Goal: Task Accomplishment & Management: Manage account settings

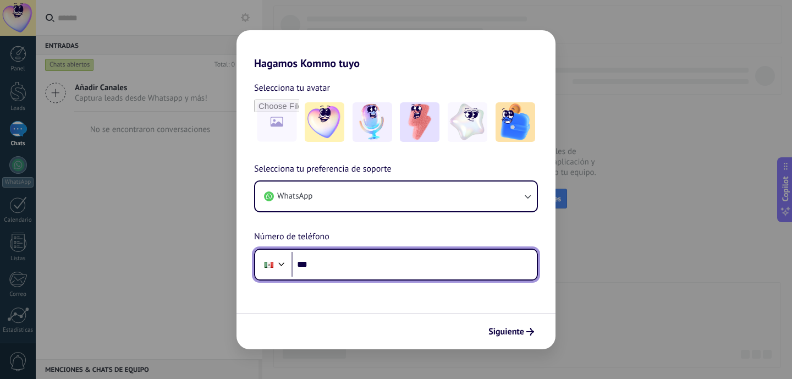
click at [351, 267] on input "***" at bounding box center [414, 264] width 245 height 25
type input "**********"
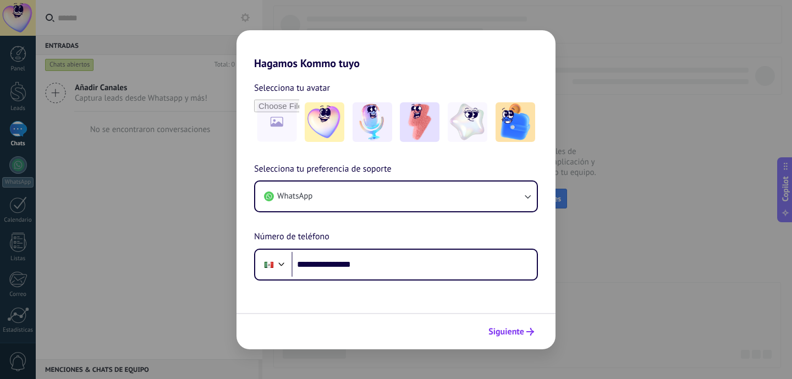
click at [498, 328] on span "Siguiente" at bounding box center [507, 332] width 36 height 8
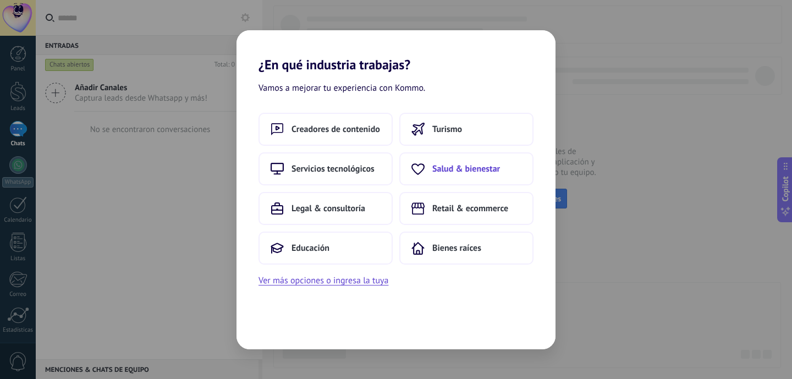
click at [451, 174] on span "Salud & bienestar" at bounding box center [466, 168] width 68 height 11
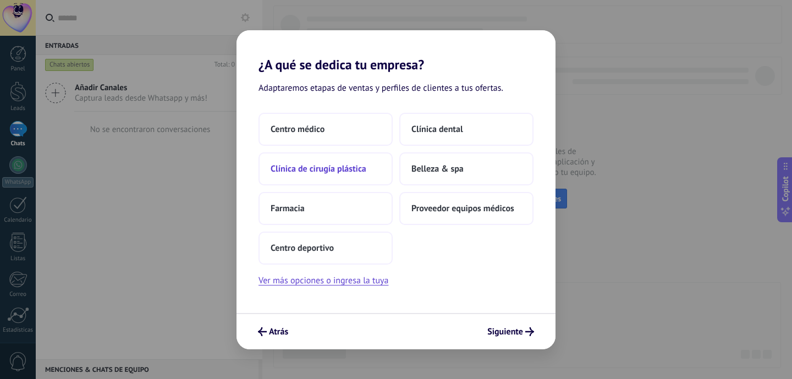
click at [385, 169] on button "Clínica de cirugía plástica" at bounding box center [326, 168] width 134 height 33
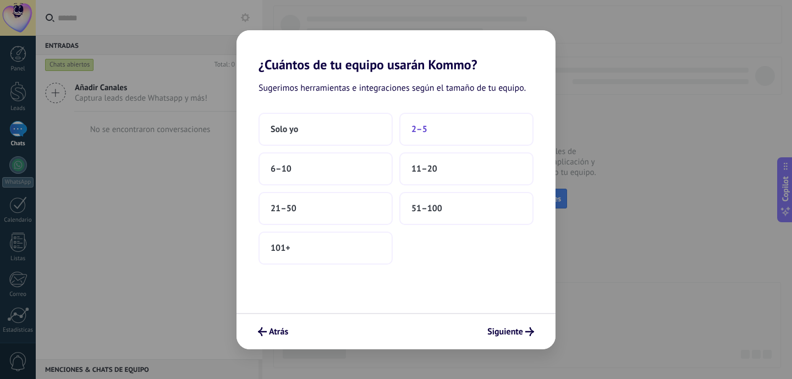
click at [412, 132] on span "2–5" at bounding box center [420, 129] width 16 height 11
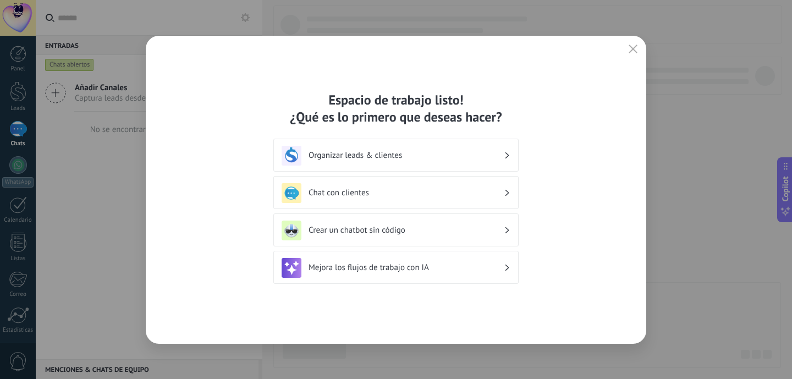
click at [438, 197] on h3 "Chat con clientes" at bounding box center [406, 193] width 195 height 10
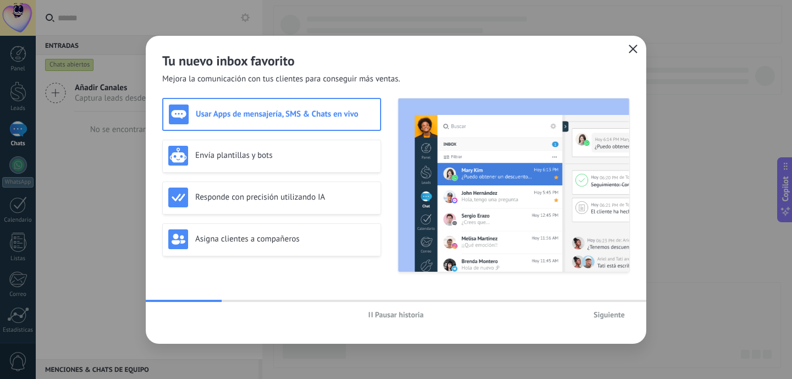
click at [633, 50] on icon "button" at bounding box center [633, 49] width 9 height 9
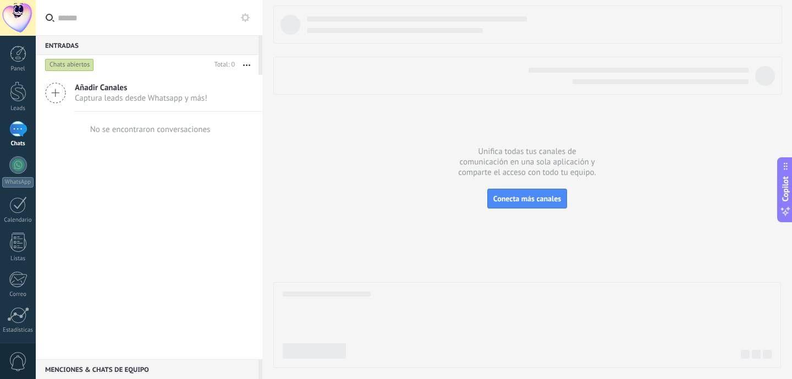
scroll to position [79, 0]
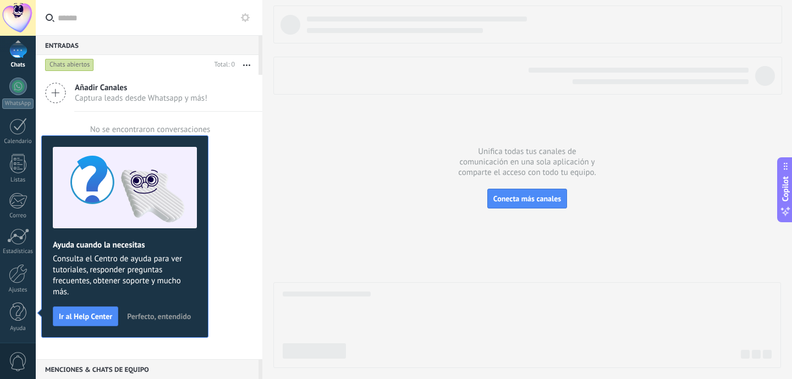
click at [150, 315] on span "Perfecto, entendido" at bounding box center [159, 317] width 64 height 8
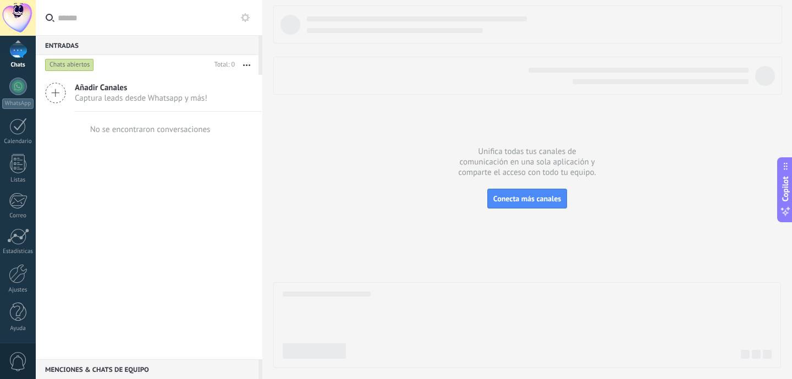
click at [17, 52] on div at bounding box center [18, 50] width 18 height 16
click at [17, 99] on div at bounding box center [18, 91] width 17 height 20
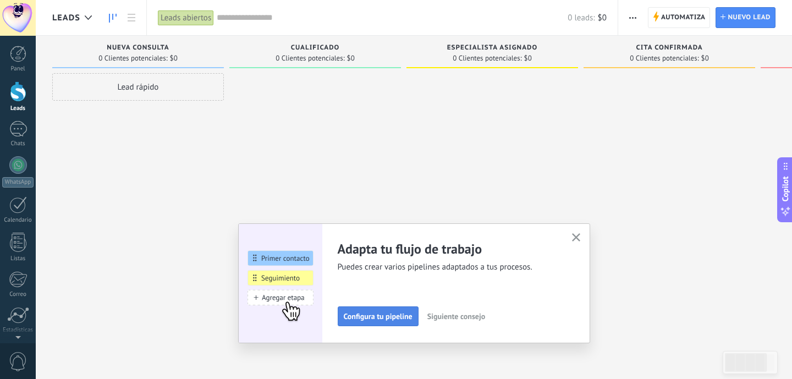
click at [392, 316] on span "Configura tu pipeline" at bounding box center [378, 317] width 69 height 8
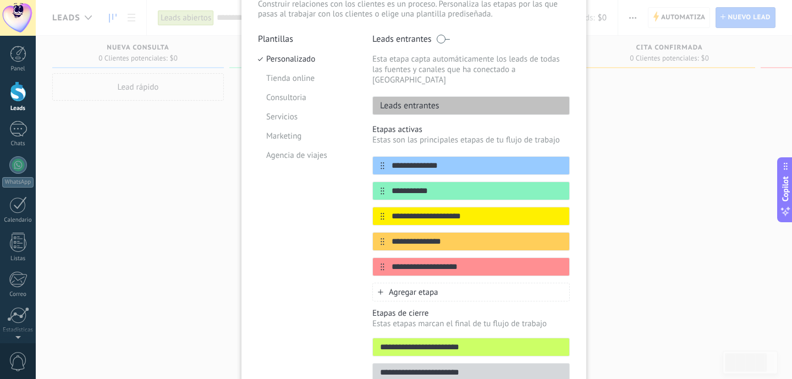
scroll to position [134, 0]
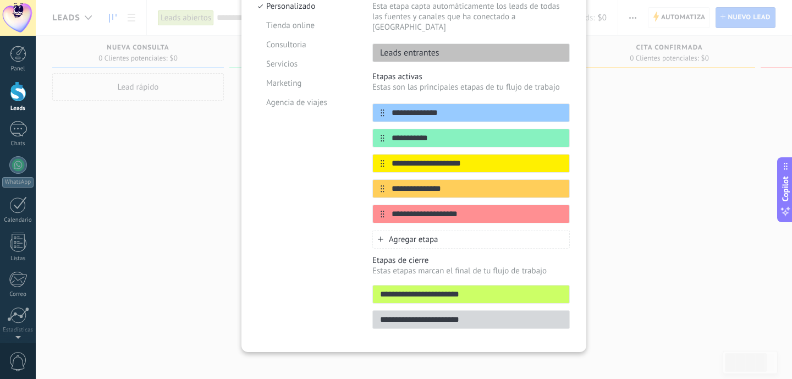
click at [132, 247] on div "**********" at bounding box center [414, 189] width 757 height 379
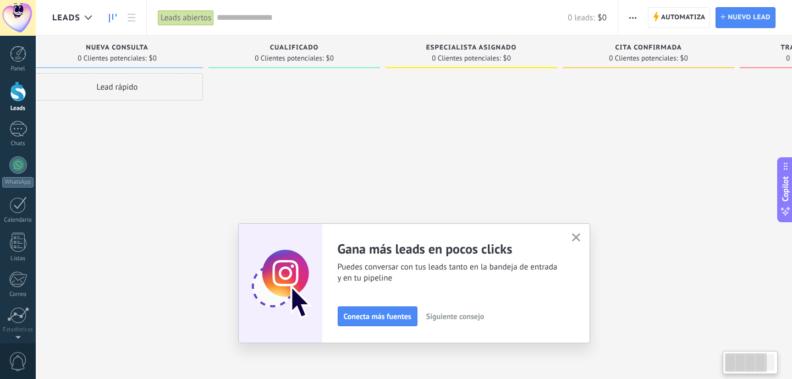
scroll to position [0, 0]
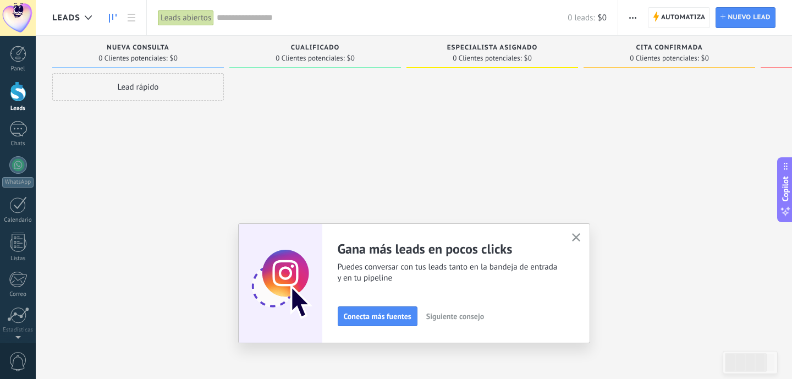
click at [628, 17] on button "button" at bounding box center [633, 17] width 16 height 21
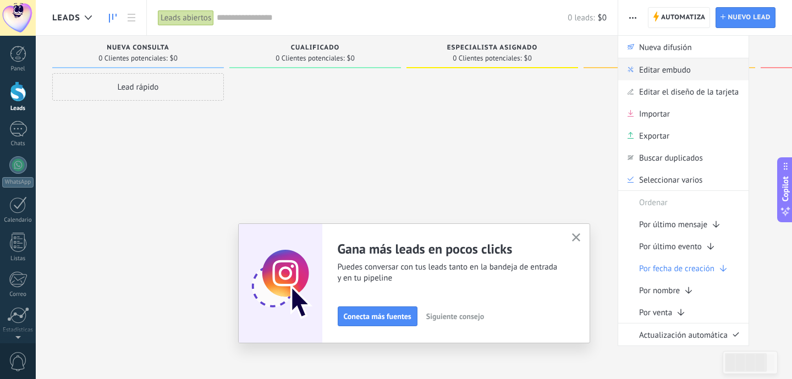
click at [664, 74] on span "Editar embudo" at bounding box center [665, 69] width 52 height 22
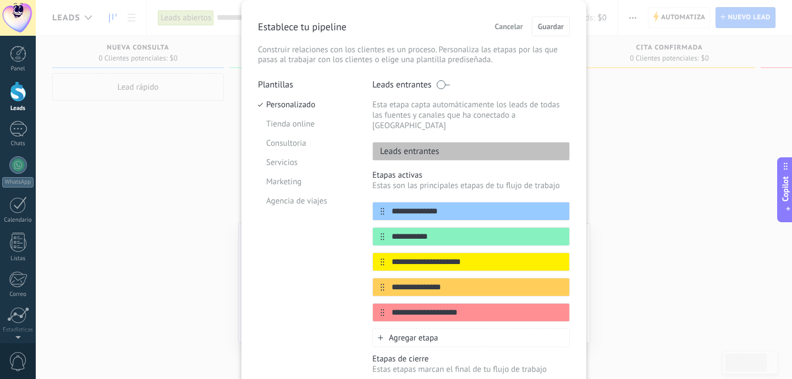
scroll to position [38, 0]
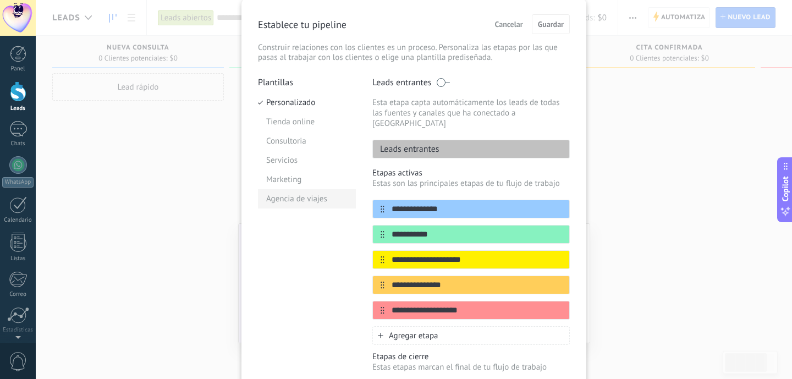
click at [298, 202] on li "Agencia de viajes" at bounding box center [307, 198] width 98 height 19
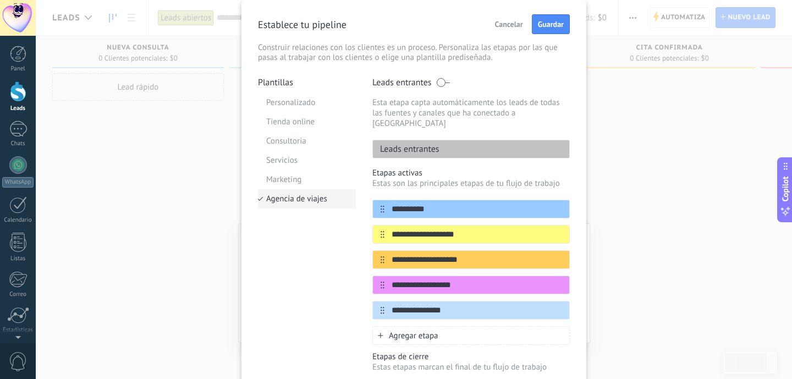
click at [298, 189] on li "Agencia de viajes" at bounding box center [307, 198] width 98 height 19
click at [293, 182] on li "Marketing" at bounding box center [307, 179] width 98 height 19
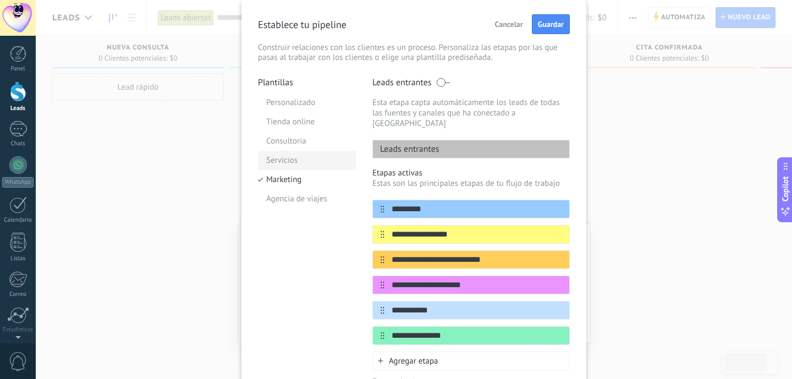
click at [292, 163] on li "Servicios" at bounding box center [307, 160] width 98 height 19
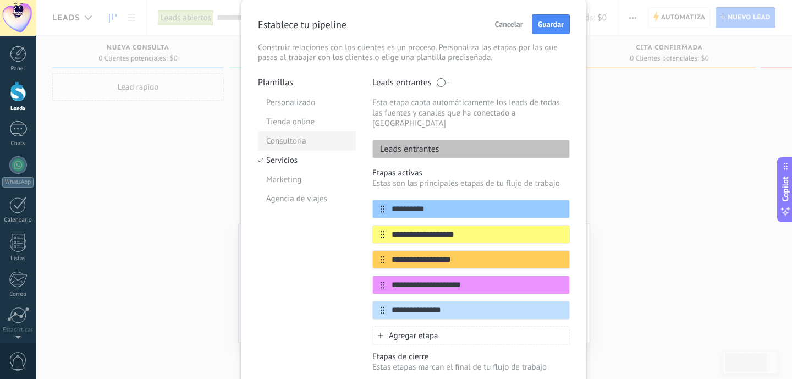
click at [293, 145] on li "Consultoria" at bounding box center [307, 140] width 98 height 19
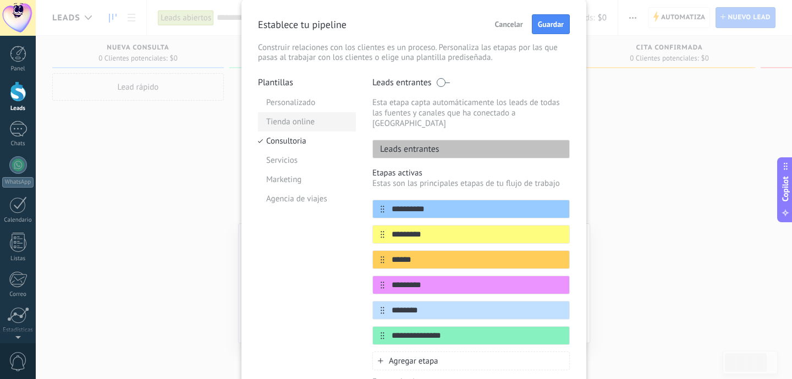
click at [292, 122] on li "Tienda online" at bounding box center [307, 121] width 98 height 19
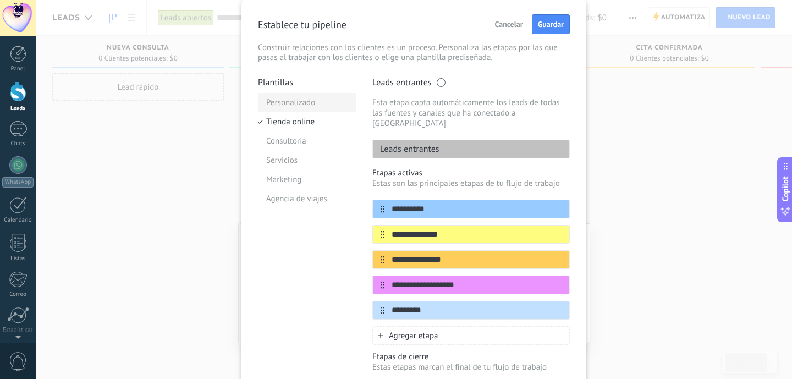
click at [292, 106] on li "Personalizado" at bounding box center [307, 102] width 98 height 19
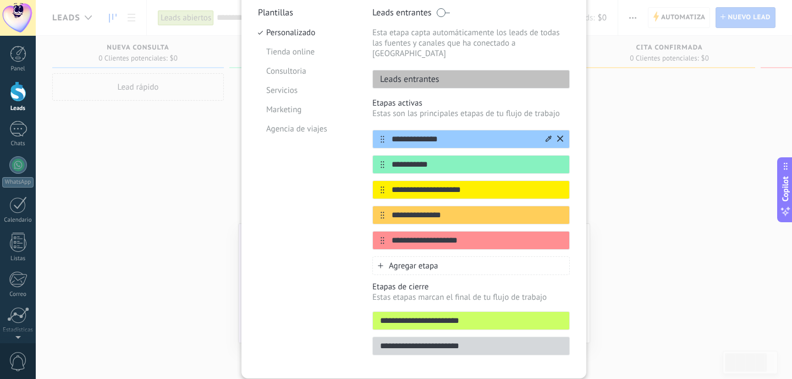
scroll to position [109, 0]
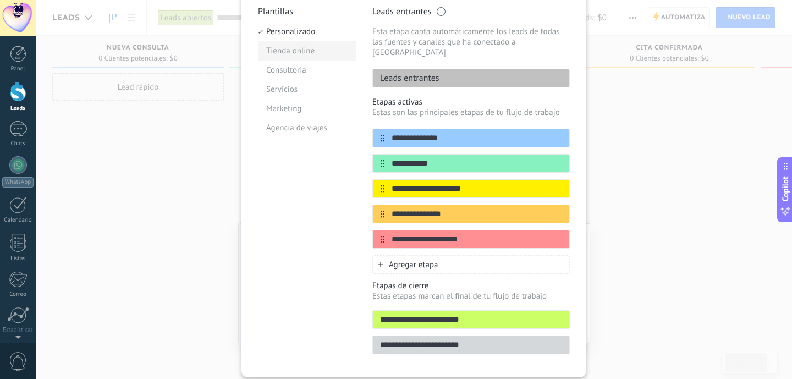
click at [303, 54] on li "Tienda online" at bounding box center [307, 50] width 98 height 19
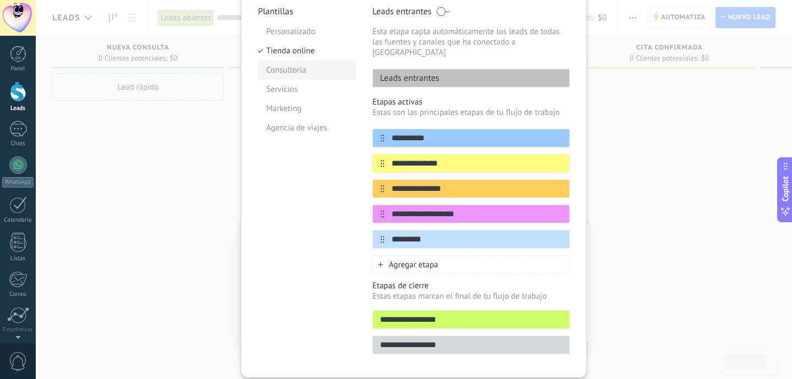
click at [296, 73] on li "Consultoria" at bounding box center [307, 70] width 98 height 19
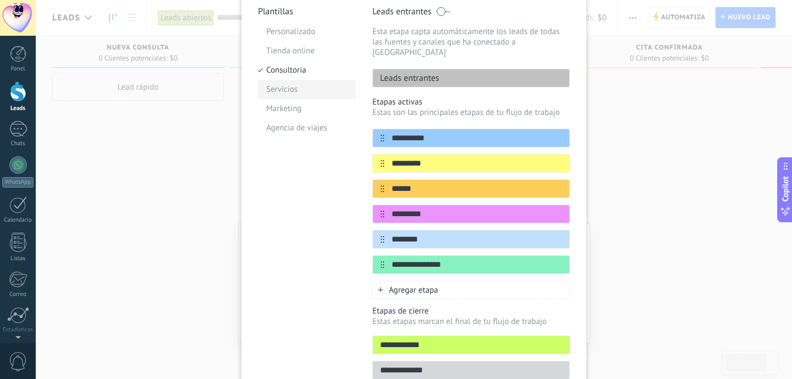
click at [293, 87] on li "Servicios" at bounding box center [307, 89] width 98 height 19
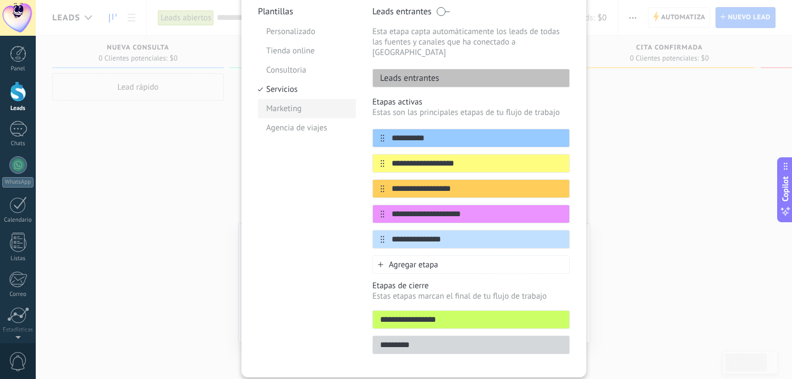
click at [290, 104] on li "Marketing" at bounding box center [307, 108] width 98 height 19
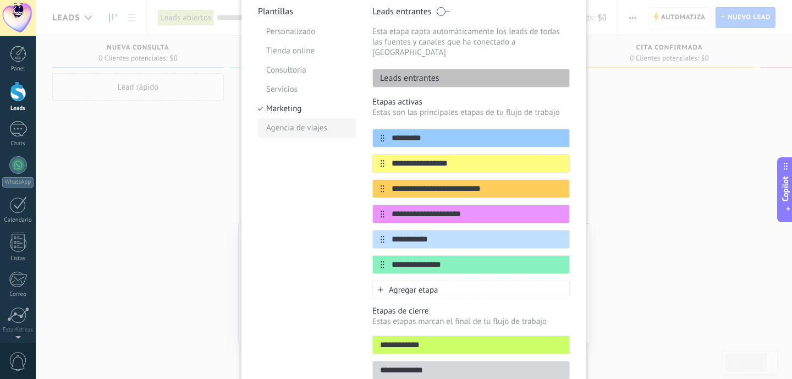
click at [287, 122] on li "Agencia de viajes" at bounding box center [307, 127] width 98 height 19
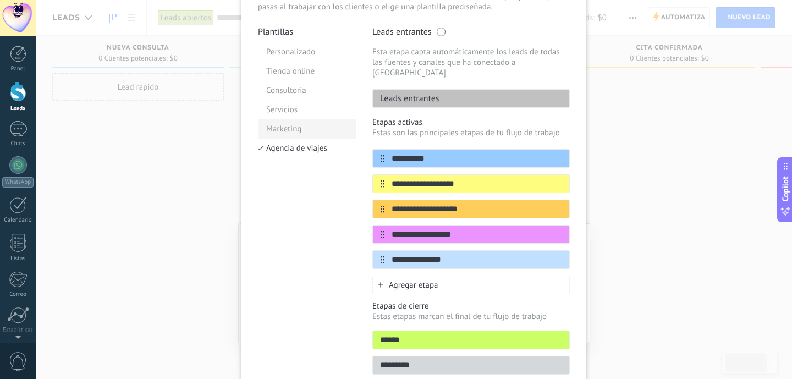
scroll to position [87, 0]
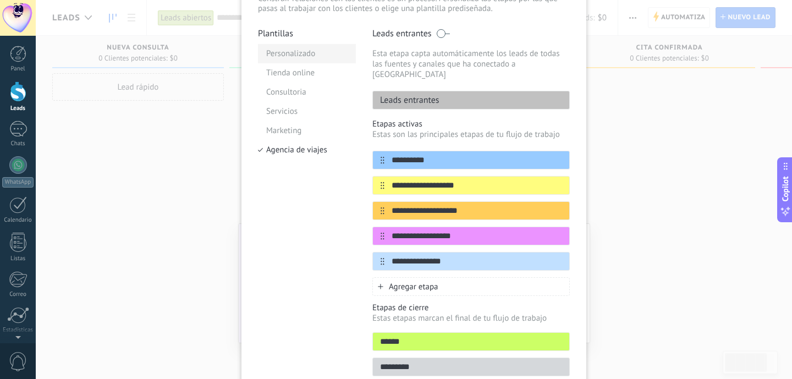
click at [281, 53] on li "Personalizado" at bounding box center [307, 53] width 98 height 19
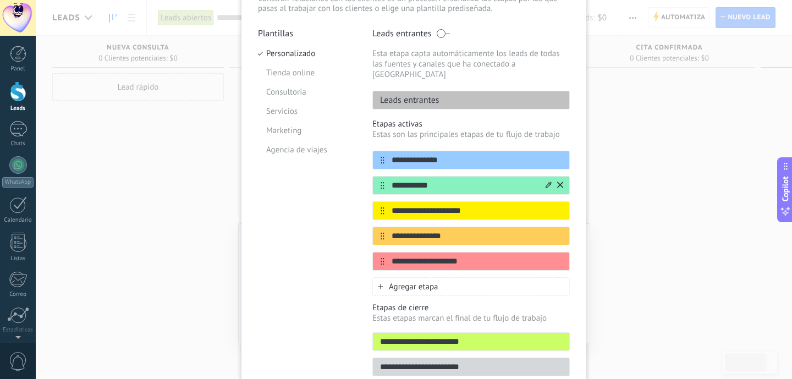
click at [430, 180] on input "**********" at bounding box center [465, 186] width 160 height 12
click at [708, 209] on div "**********" at bounding box center [414, 189] width 757 height 379
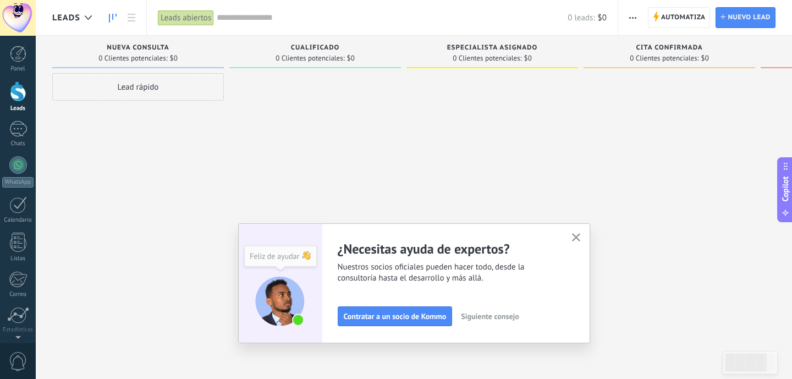
scroll to position [0, 0]
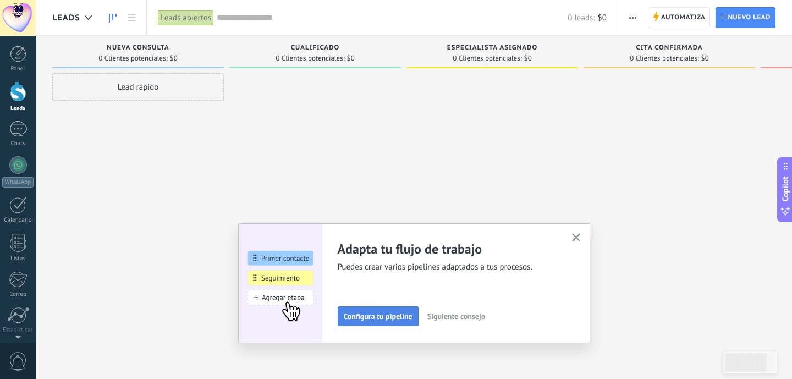
click at [392, 319] on span "Configura tu pipeline" at bounding box center [378, 317] width 69 height 8
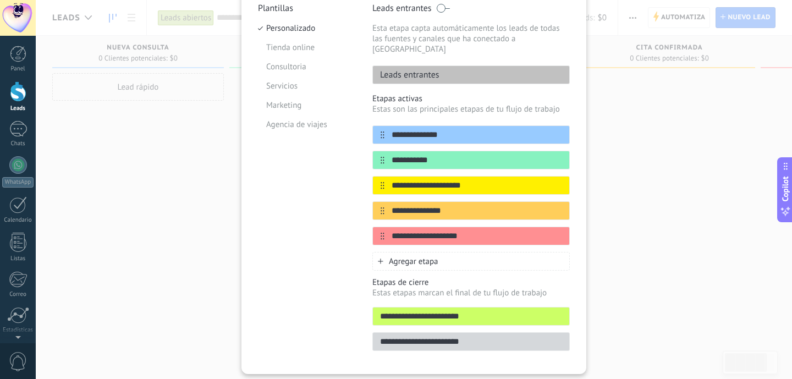
scroll to position [118, 0]
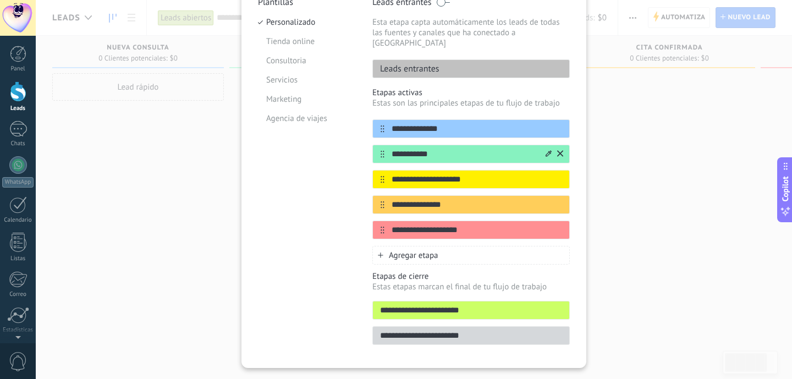
click at [417, 149] on input "**********" at bounding box center [465, 155] width 160 height 12
type input "**********"
click at [417, 174] on input "**********" at bounding box center [465, 180] width 160 height 12
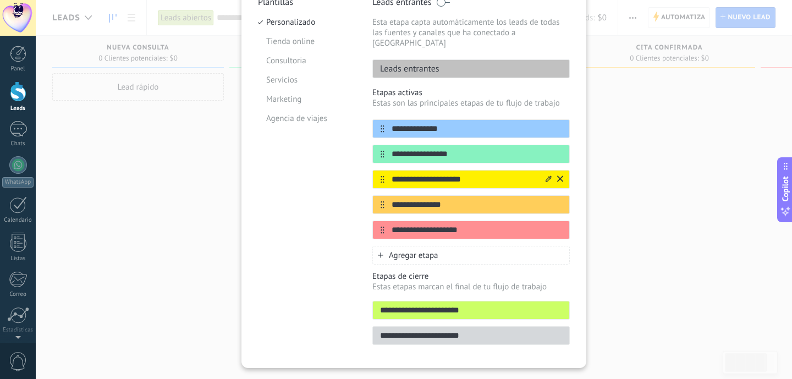
click at [417, 174] on input "**********" at bounding box center [465, 180] width 160 height 12
type input "**********"
click at [422, 199] on input "**********" at bounding box center [465, 205] width 160 height 12
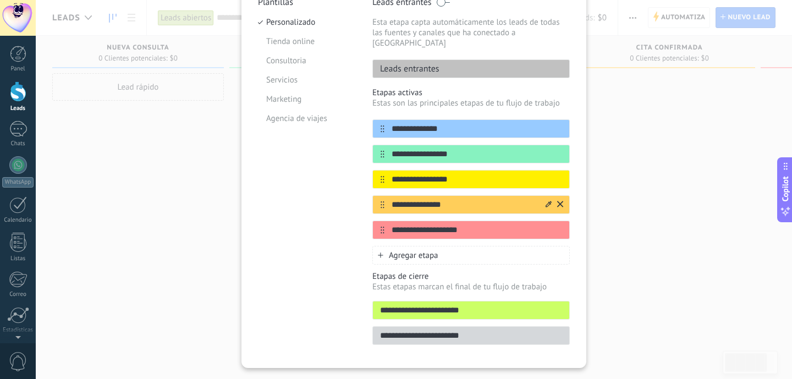
click at [422, 199] on input "**********" at bounding box center [465, 205] width 160 height 12
type input "**********"
click at [439, 224] on input "**********" at bounding box center [465, 230] width 160 height 12
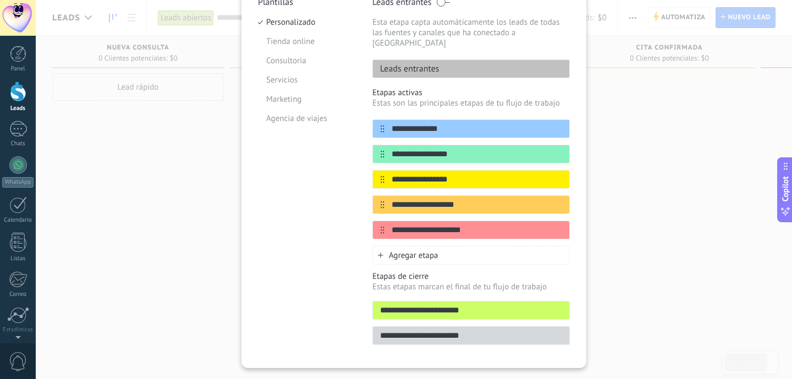
type input "**********"
click at [452, 248] on div "Agregar etapa" at bounding box center [471, 255] width 198 height 19
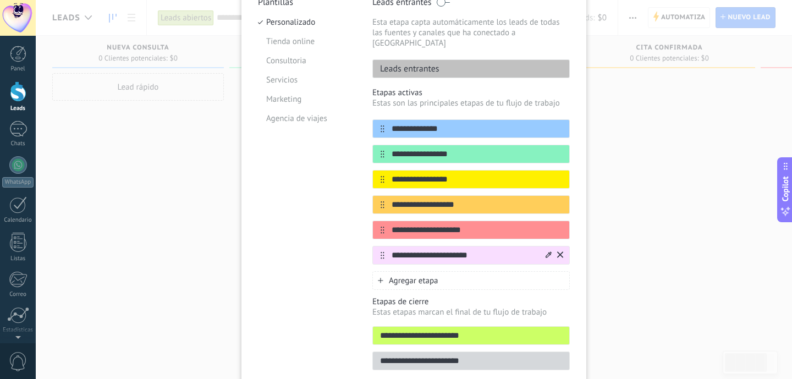
type input "**********"
click at [465, 271] on div "Agregar etapa" at bounding box center [471, 280] width 198 height 19
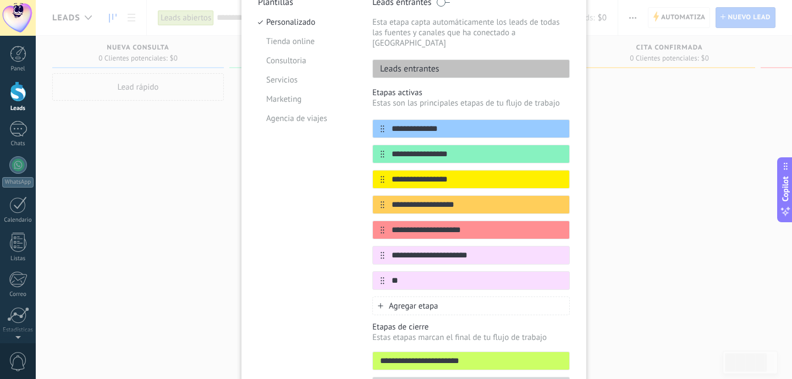
type input "*"
type input "**********"
click at [548, 277] on icon at bounding box center [549, 280] width 6 height 6
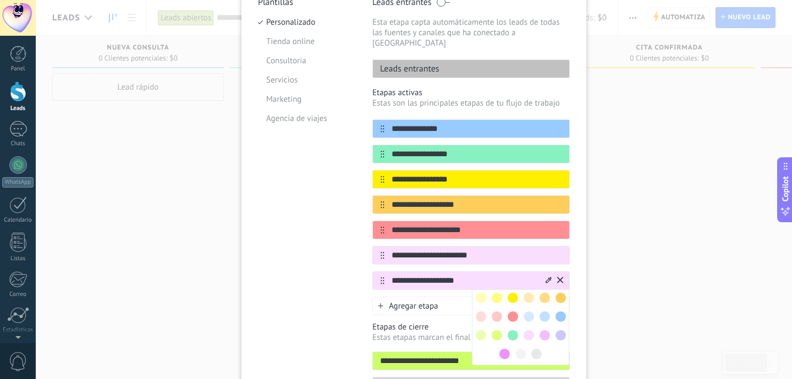
click at [496, 330] on span at bounding box center [497, 335] width 10 height 10
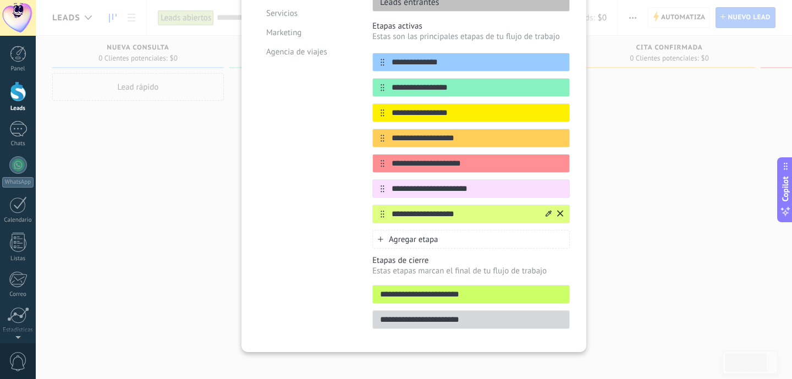
scroll to position [0, 0]
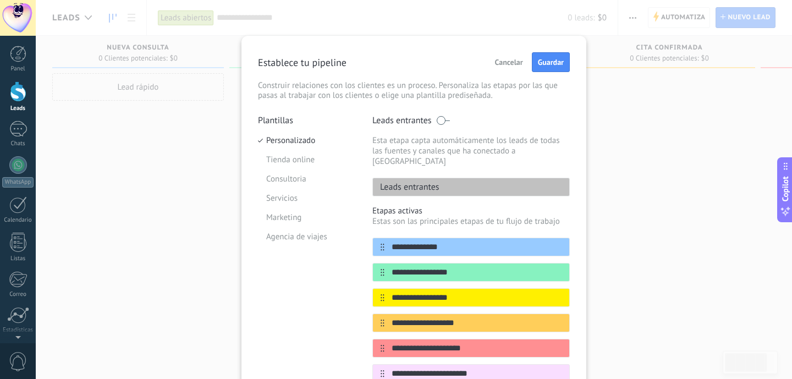
click at [551, 52] on div "Cancelar Guardar" at bounding box center [530, 62] width 80 height 20
click at [555, 61] on span "Guardar" at bounding box center [551, 62] width 26 height 8
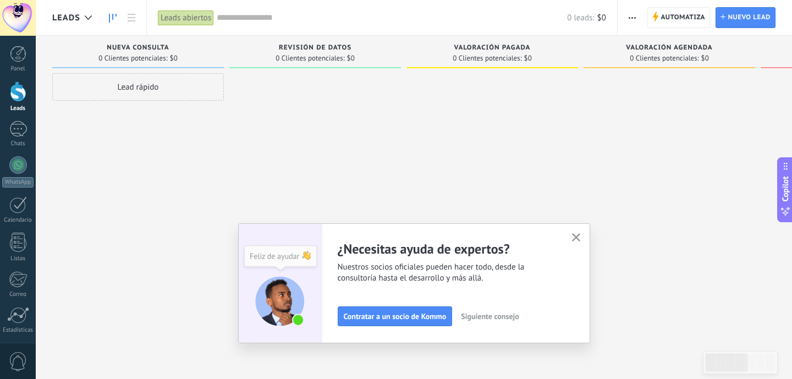
click at [575, 238] on use "button" at bounding box center [576, 237] width 8 height 8
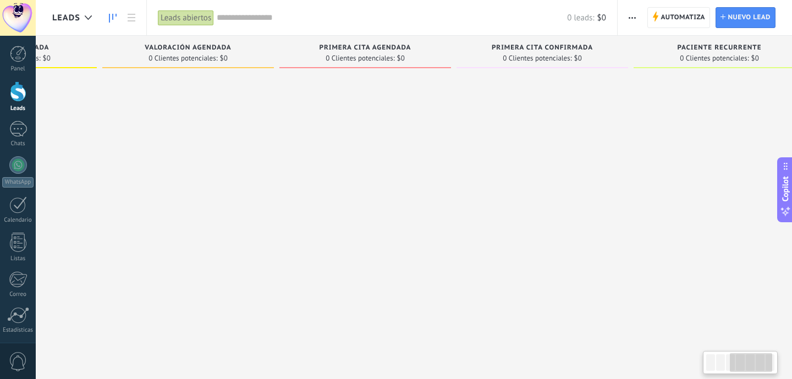
scroll to position [0, 387]
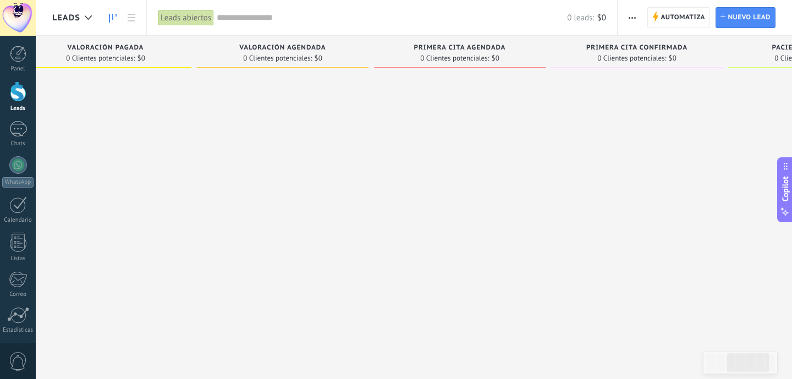
click at [631, 16] on span "button" at bounding box center [632, 17] width 7 height 21
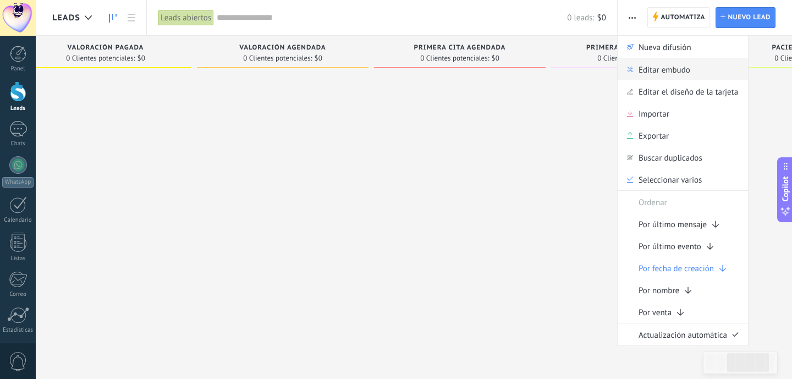
click at [655, 66] on span "Editar embudo" at bounding box center [665, 69] width 52 height 22
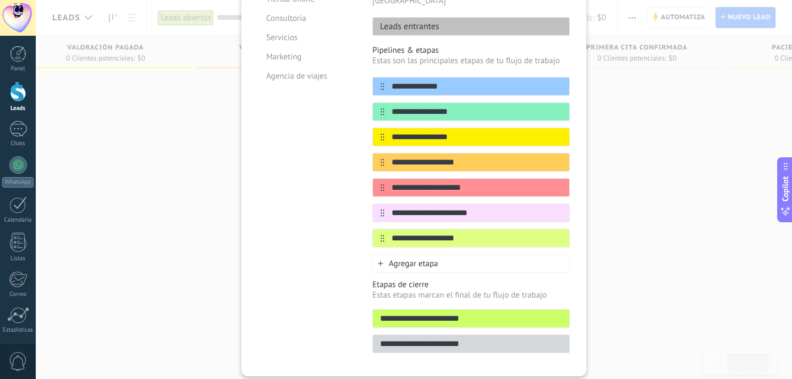
scroll to position [165, 0]
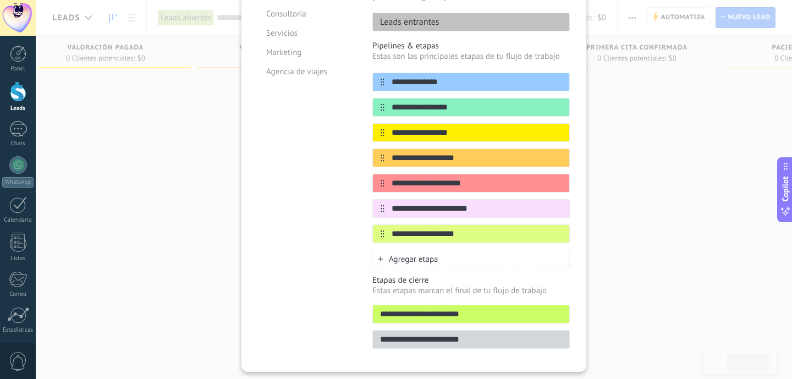
click at [459, 250] on div "Agregar etapa" at bounding box center [471, 259] width 198 height 19
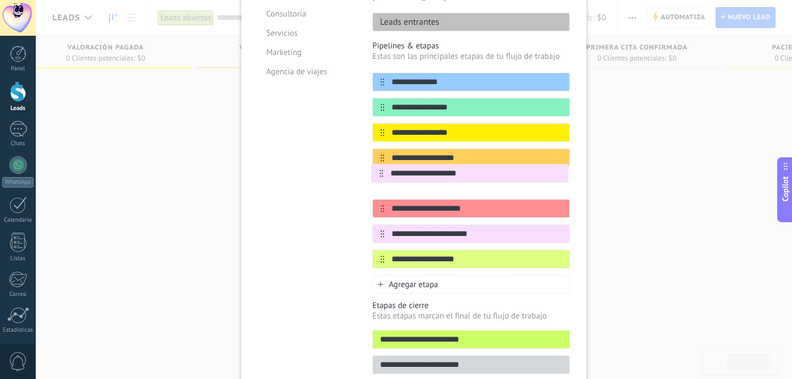
drag, startPoint x: 377, startPoint y: 251, endPoint x: 377, endPoint y: 170, distance: 80.9
click at [377, 170] on div "**********" at bounding box center [471, 171] width 198 height 196
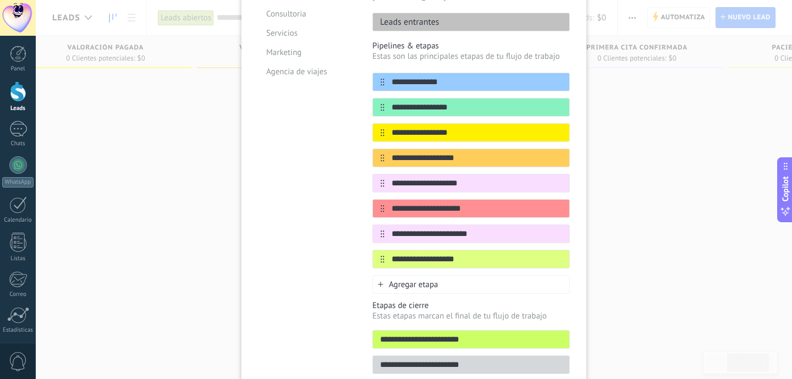
type input "**********"
click at [574, 201] on div "**********" at bounding box center [414, 134] width 345 height 527
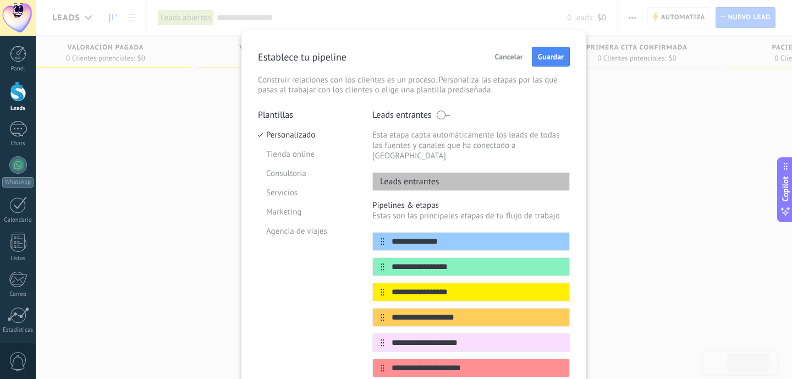
scroll to position [0, 0]
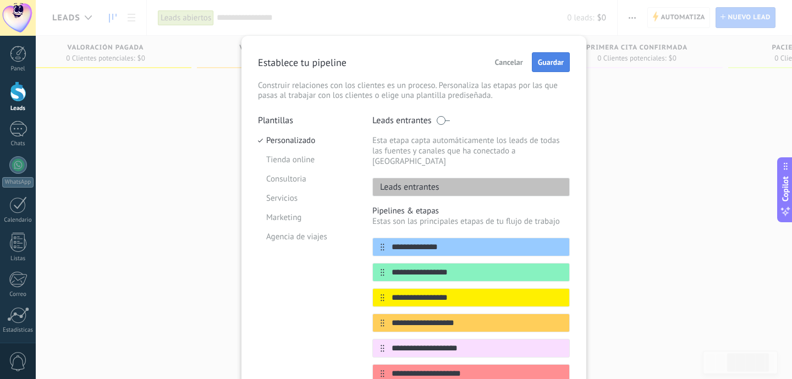
click at [546, 54] on button "Guardar" at bounding box center [551, 62] width 38 height 20
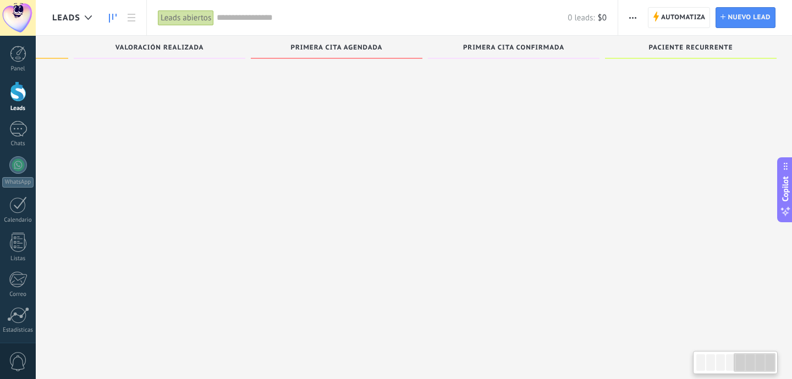
scroll to position [0, 687]
click at [681, 20] on span "Automatiza" at bounding box center [683, 18] width 45 height 20
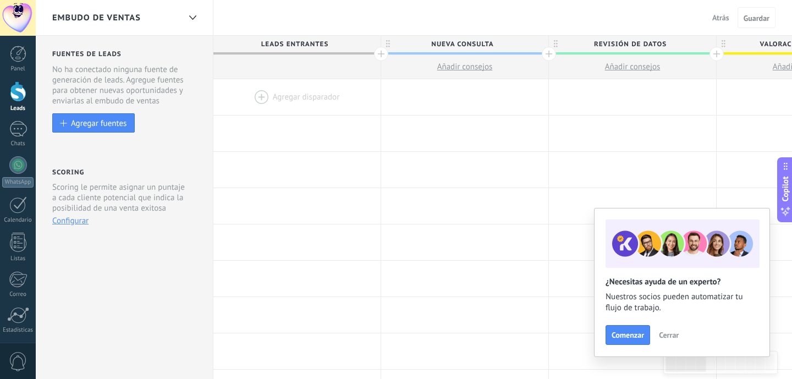
click at [720, 15] on span "Atrás" at bounding box center [721, 18] width 17 height 10
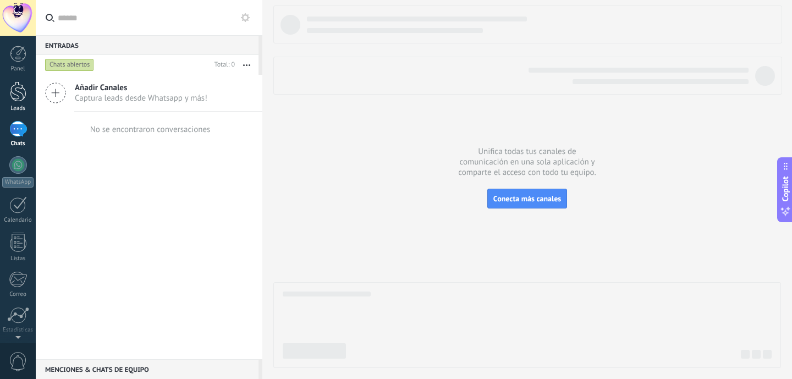
click at [20, 96] on div at bounding box center [18, 91] width 17 height 20
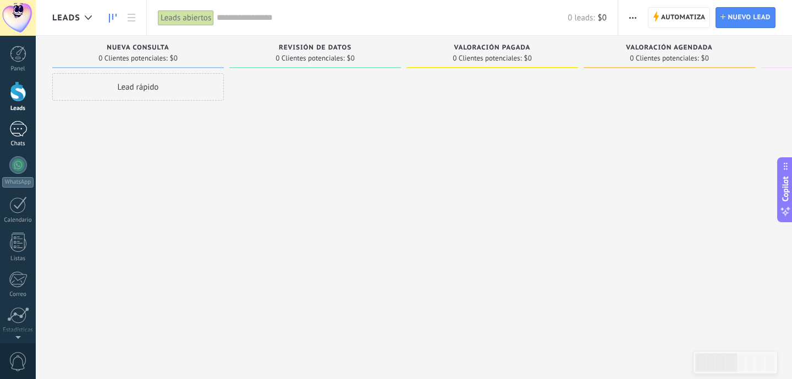
click at [21, 130] on div at bounding box center [18, 129] width 18 height 16
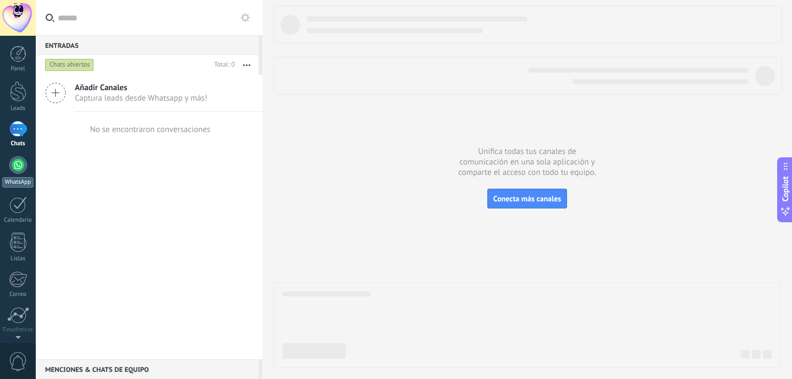
click at [18, 168] on div at bounding box center [18, 165] width 18 height 18
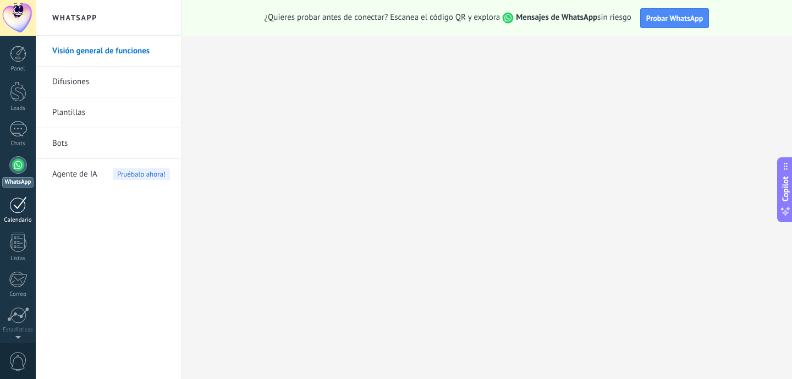
click at [18, 211] on div at bounding box center [18, 204] width 18 height 17
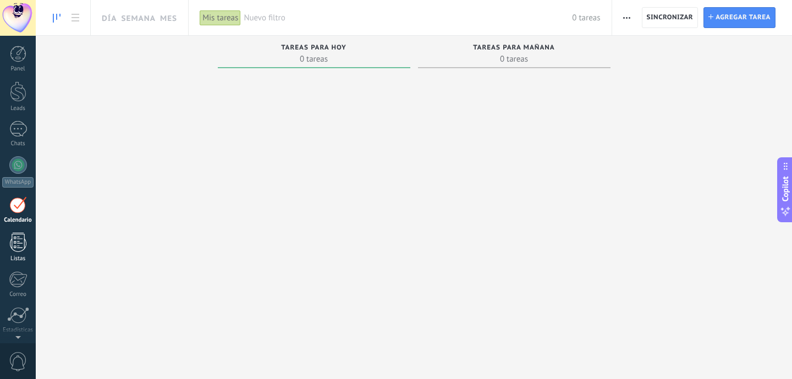
click at [18, 240] on div at bounding box center [18, 242] width 17 height 19
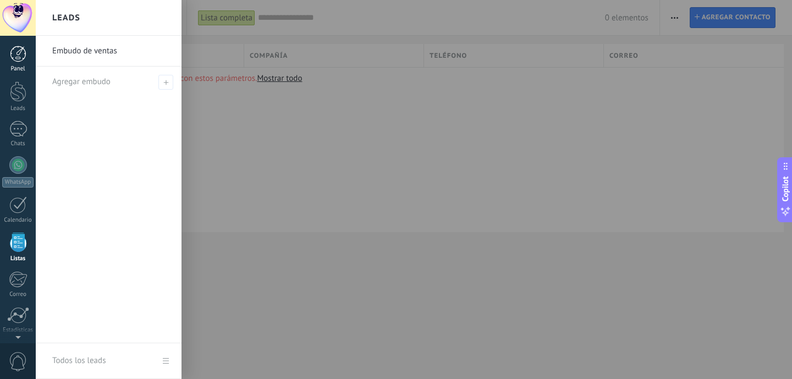
click at [22, 57] on div at bounding box center [18, 54] width 17 height 17
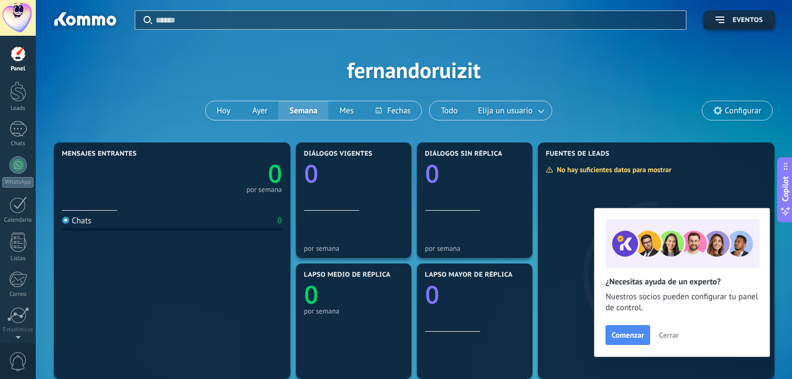
click at [735, 107] on span "Configurar" at bounding box center [743, 110] width 36 height 9
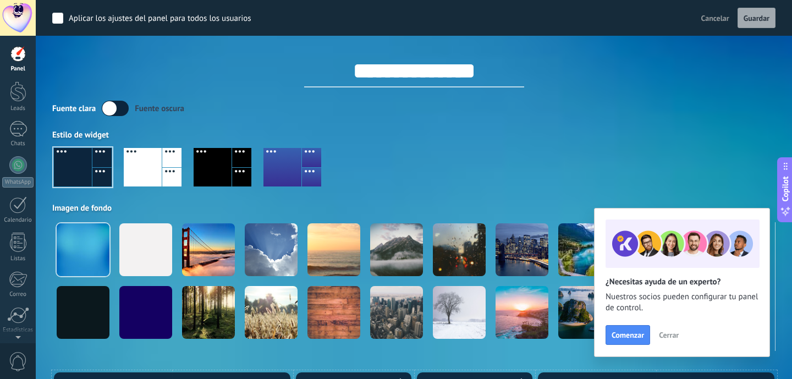
click at [109, 113] on label at bounding box center [115, 108] width 27 height 15
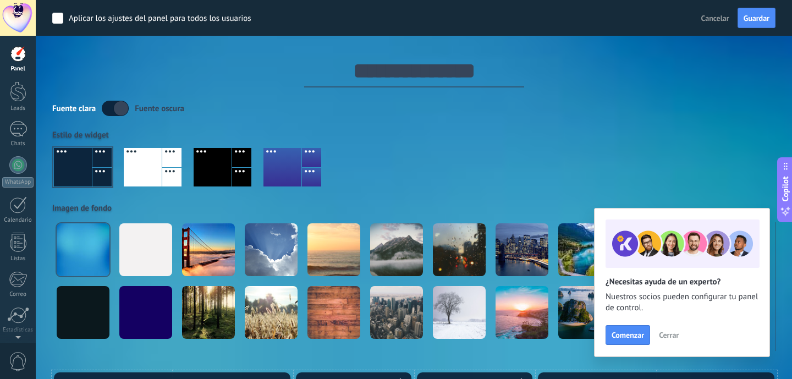
click at [109, 113] on label at bounding box center [115, 108] width 27 height 15
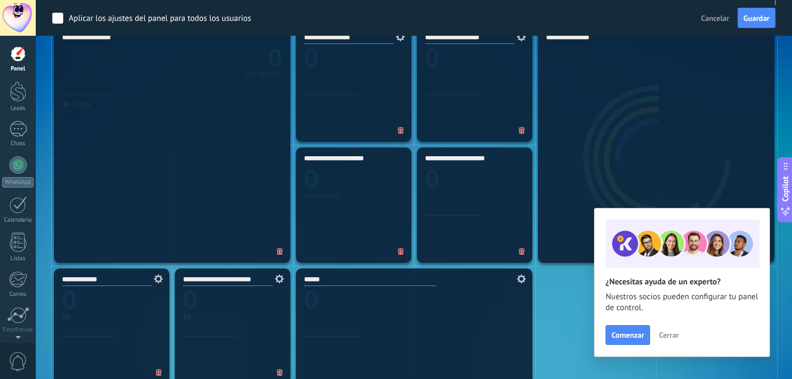
scroll to position [348, 0]
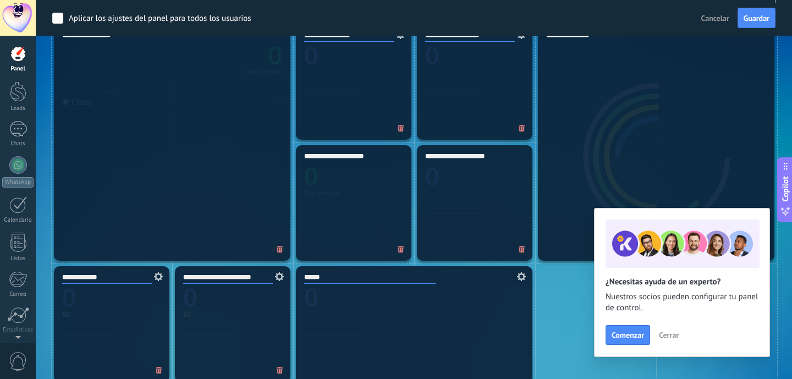
click at [714, 18] on span "Cancelar" at bounding box center [716, 18] width 28 height 10
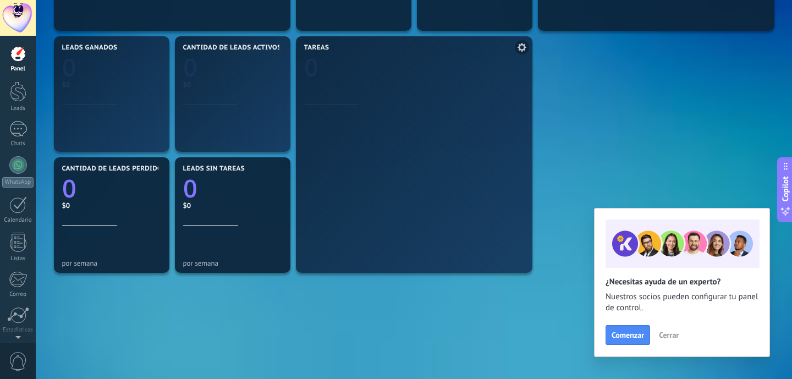
scroll to position [342, 0]
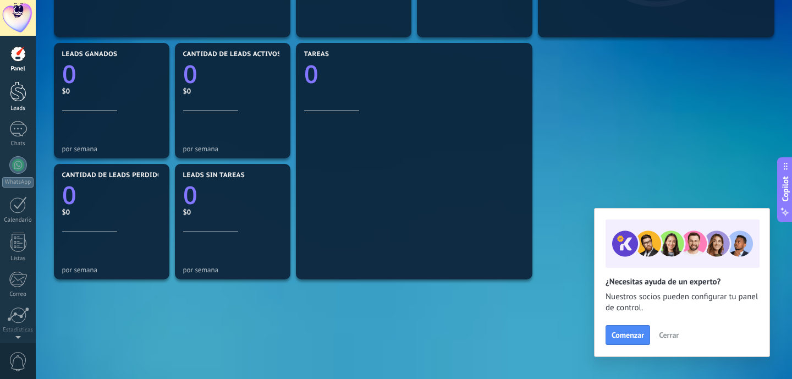
click at [17, 87] on div at bounding box center [18, 91] width 17 height 20
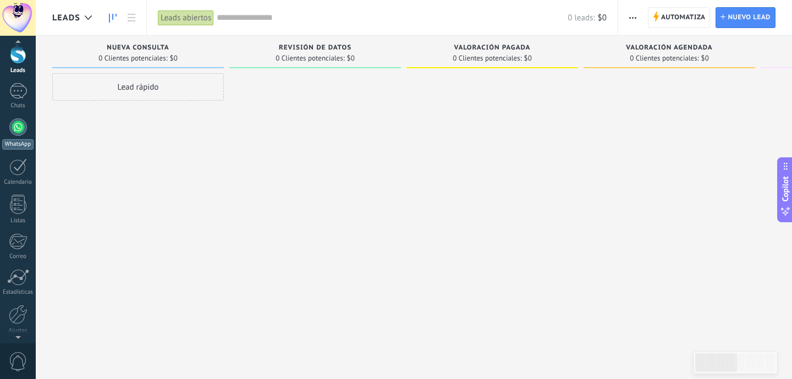
scroll to position [39, 0]
click at [19, 176] on link "Calendario" at bounding box center [18, 172] width 36 height 28
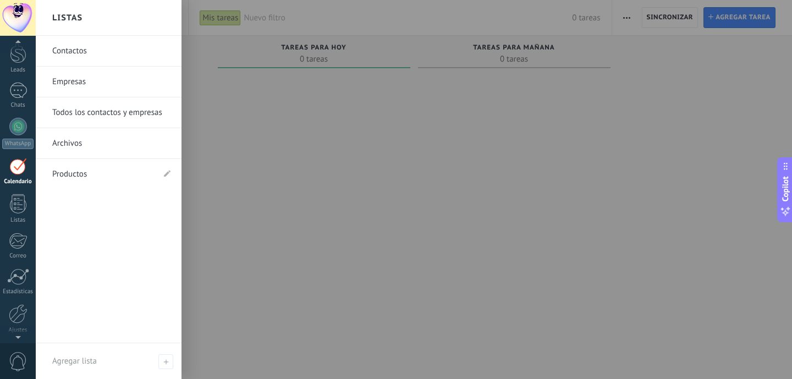
click at [94, 57] on link "Contactos" at bounding box center [111, 51] width 118 height 31
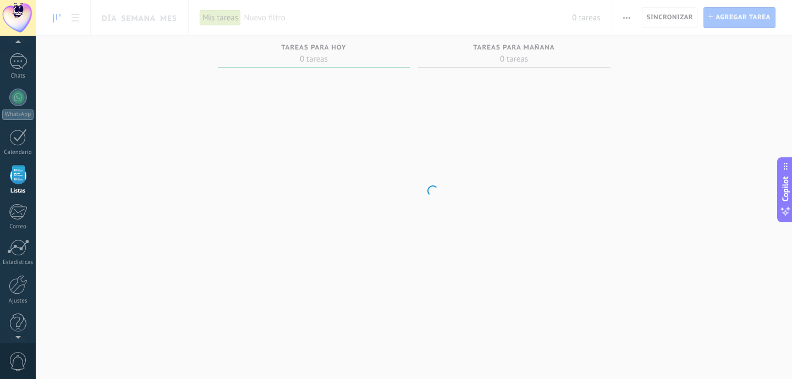
scroll to position [68, 0]
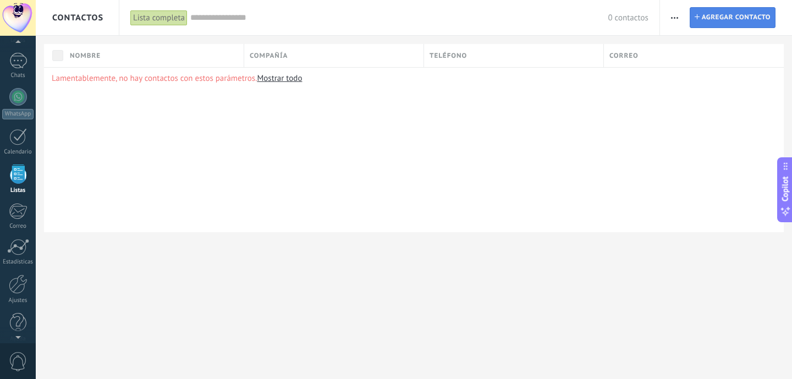
click at [728, 16] on span "Agregar contacto" at bounding box center [736, 18] width 69 height 20
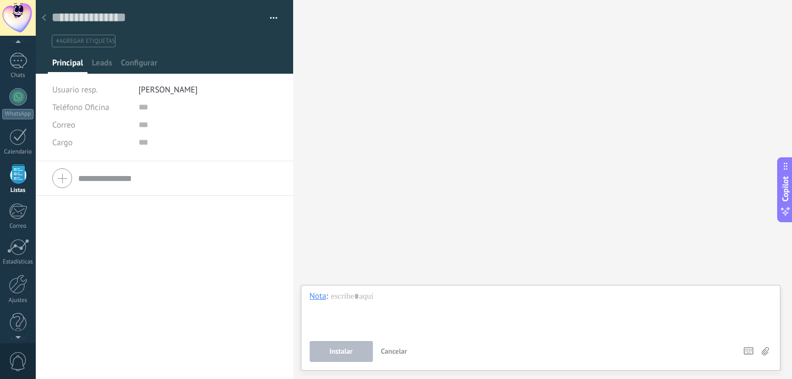
click at [270, 19] on span "button" at bounding box center [274, 20] width 8 height 2
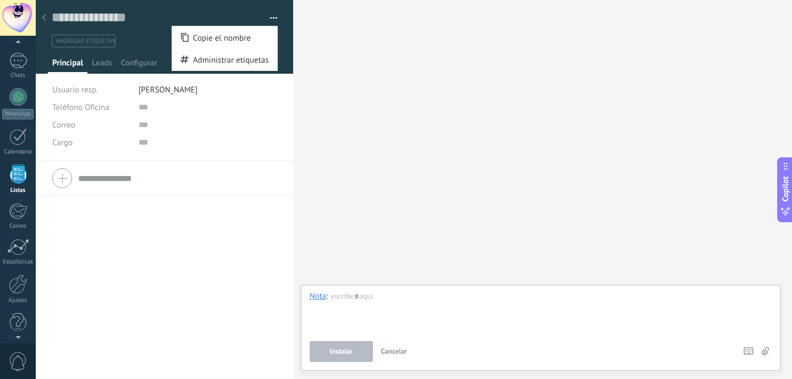
click at [170, 216] on div "Teléfono Oficina Ofic. directo Celular Fax Casa Otro Teléfono Oficina Llamar Co…" at bounding box center [164, 270] width 257 height 218
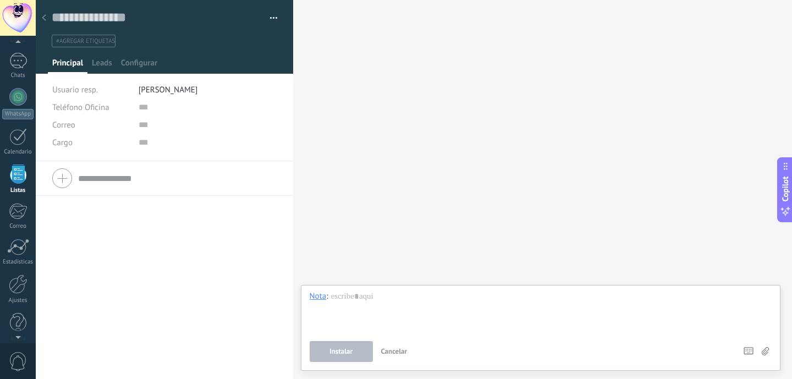
click at [64, 177] on div at bounding box center [164, 179] width 224 height 28
click at [64, 272] on button "cancelar" at bounding box center [64, 271] width 24 height 9
click at [103, 65] on span "Leads" at bounding box center [102, 66] width 20 height 16
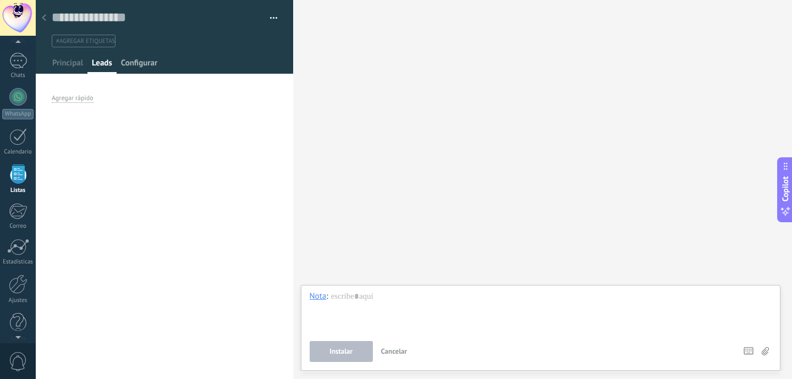
click at [141, 67] on span "Configurar" at bounding box center [139, 66] width 36 height 16
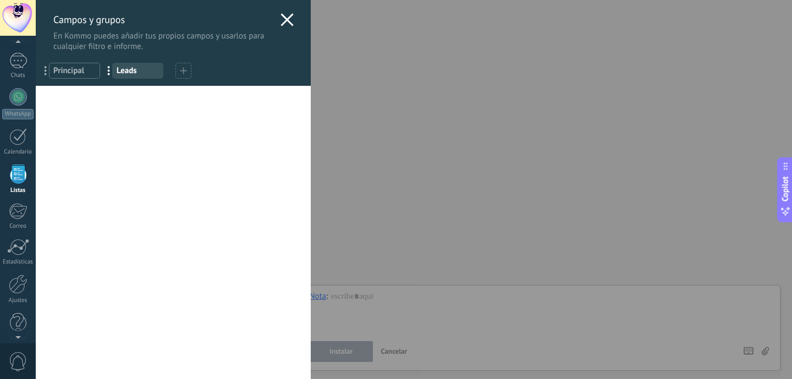
click at [281, 17] on use at bounding box center [287, 19] width 13 height 13
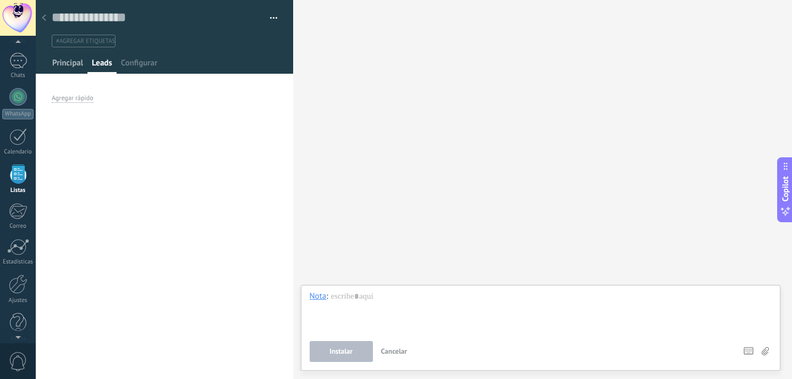
click at [58, 62] on span "Principal" at bounding box center [67, 66] width 31 height 16
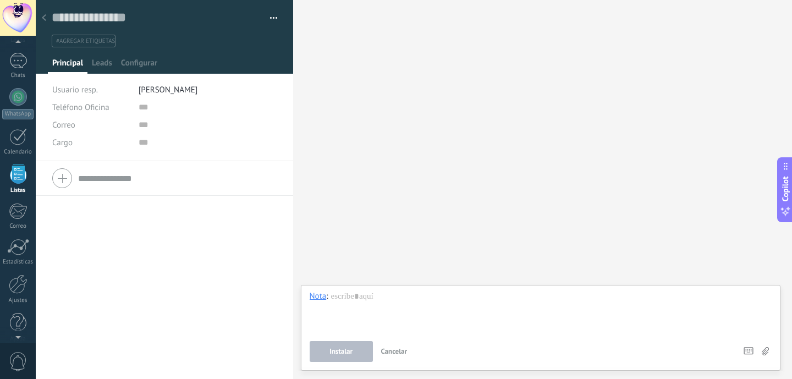
click at [95, 40] on span "#agregar etiquetas" at bounding box center [85, 41] width 59 height 8
click at [43, 18] on use at bounding box center [44, 17] width 4 height 7
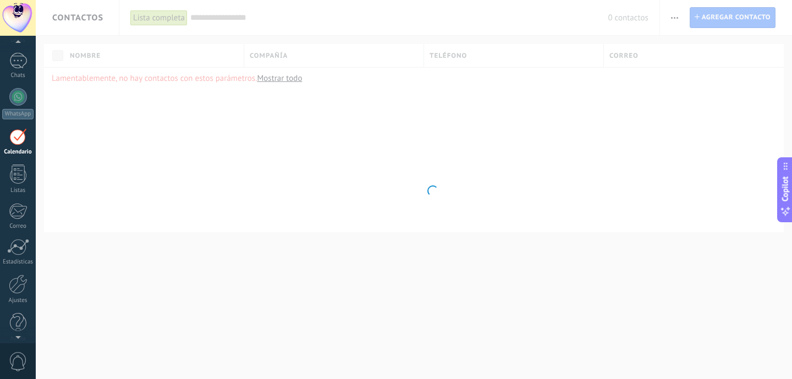
scroll to position [32, 0]
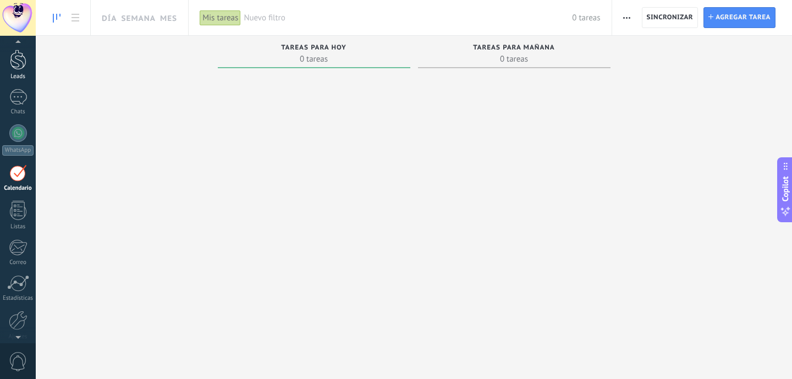
click at [21, 67] on div at bounding box center [18, 60] width 17 height 20
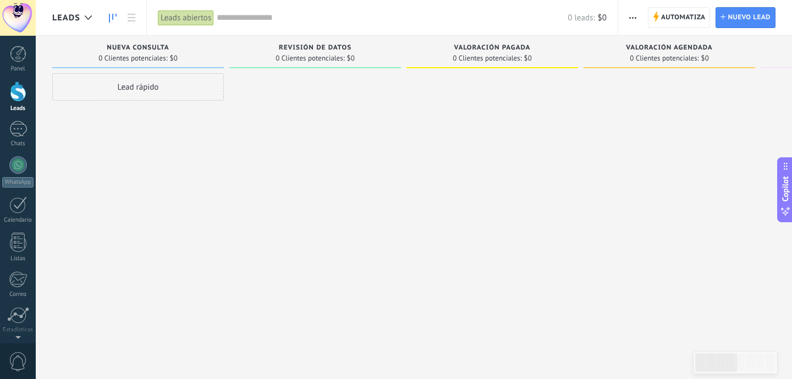
click at [634, 17] on icon "button" at bounding box center [632, 18] width 7 height 2
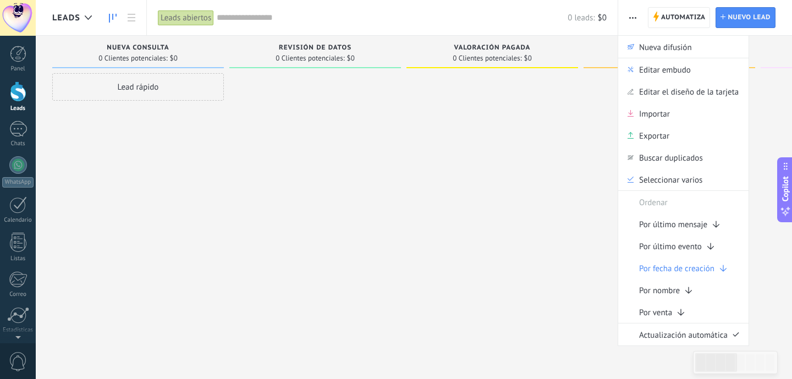
click at [461, 125] on div at bounding box center [493, 190] width 172 height 235
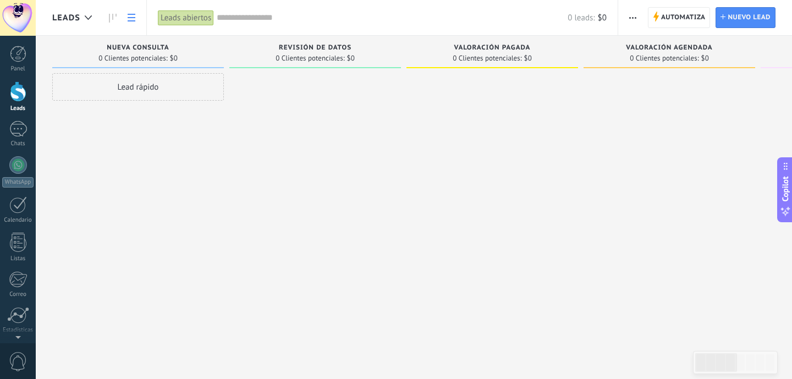
click at [131, 12] on link at bounding box center [131, 17] width 19 height 21
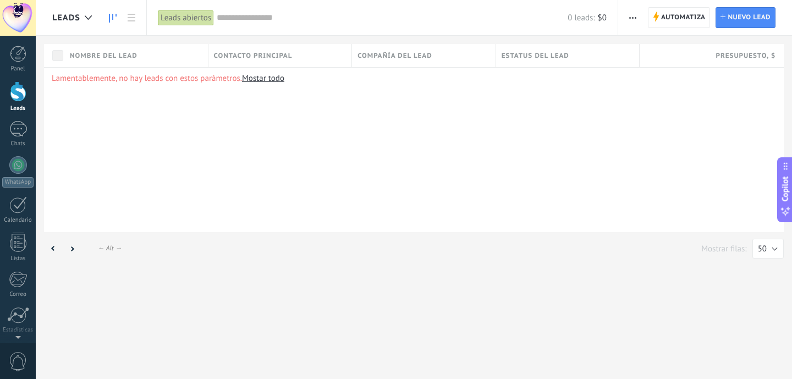
click at [110, 17] on icon at bounding box center [113, 18] width 8 height 9
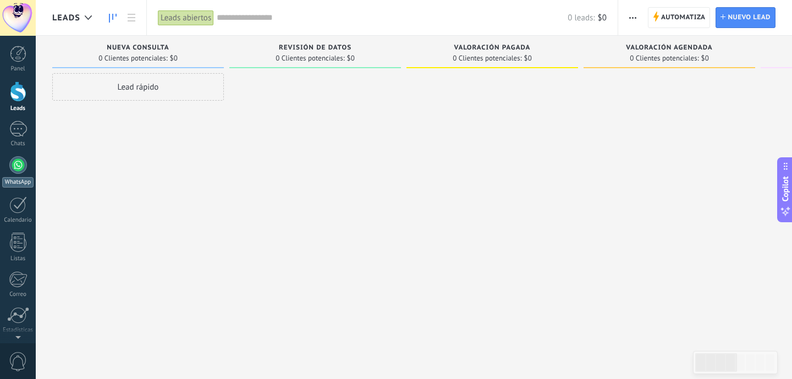
click at [16, 167] on div at bounding box center [18, 165] width 18 height 18
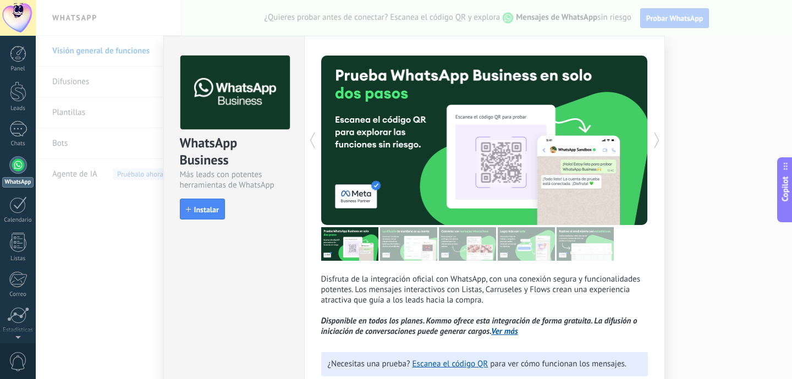
click at [129, 249] on div "WhatsApp Business Más leads con potentes herramientas de WhatsApp install Insta…" at bounding box center [414, 189] width 757 height 379
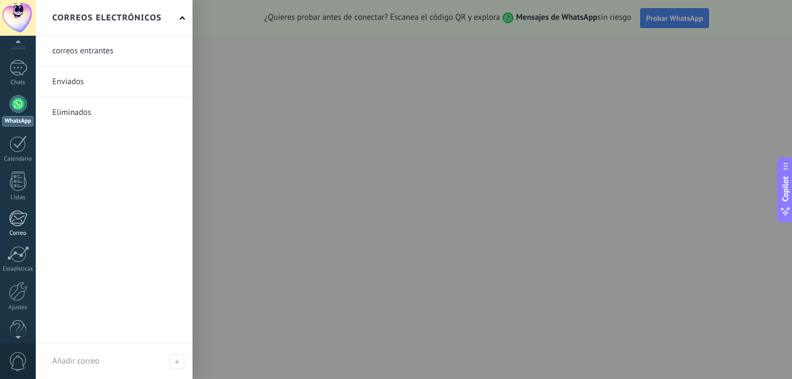
scroll to position [79, 0]
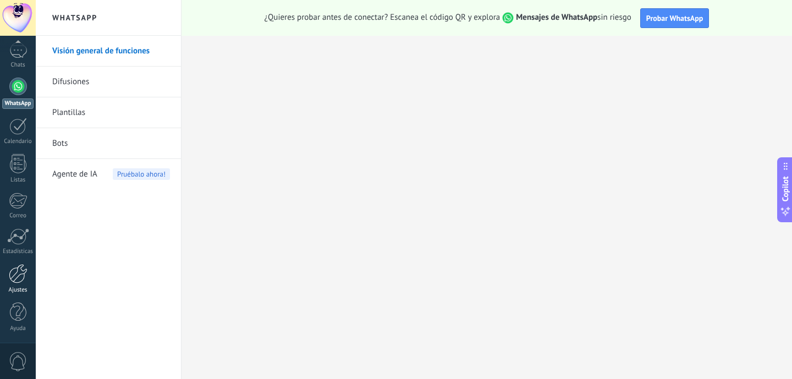
click at [19, 287] on div "Ajustes" at bounding box center [18, 290] width 32 height 7
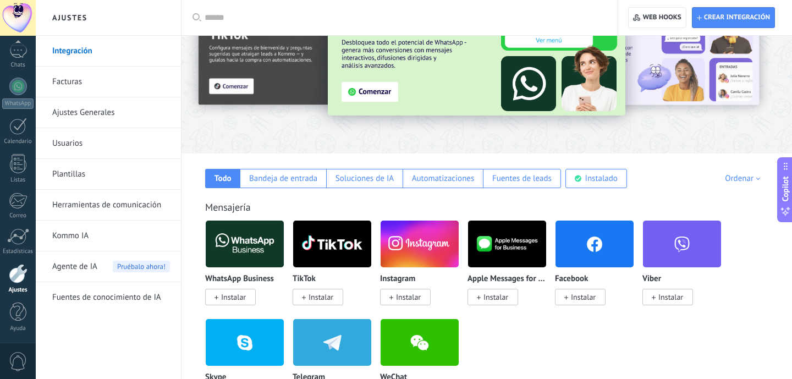
scroll to position [63, 0]
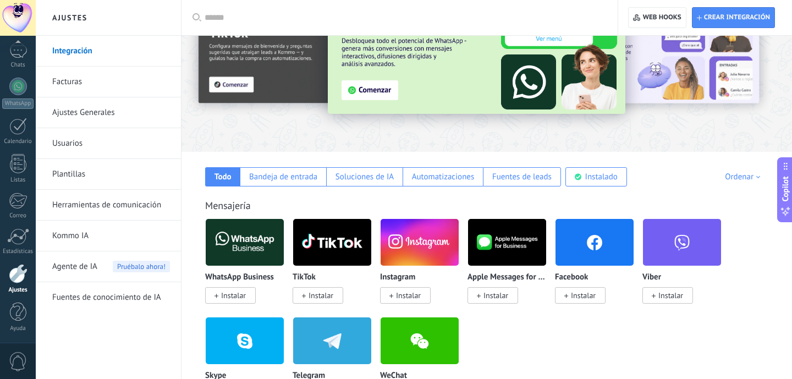
click at [227, 242] on img at bounding box center [245, 242] width 78 height 53
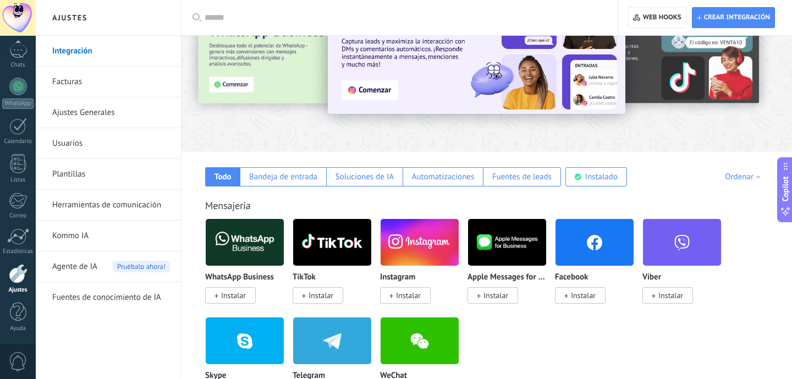
scroll to position [0, 0]
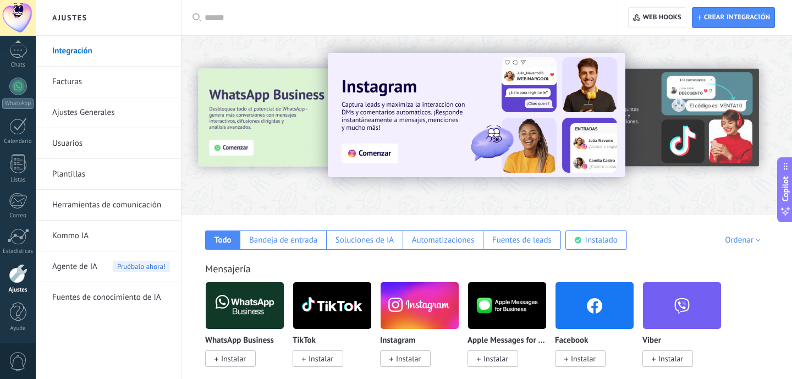
click at [261, 131] on div at bounding box center [217, 124] width 241 height 99
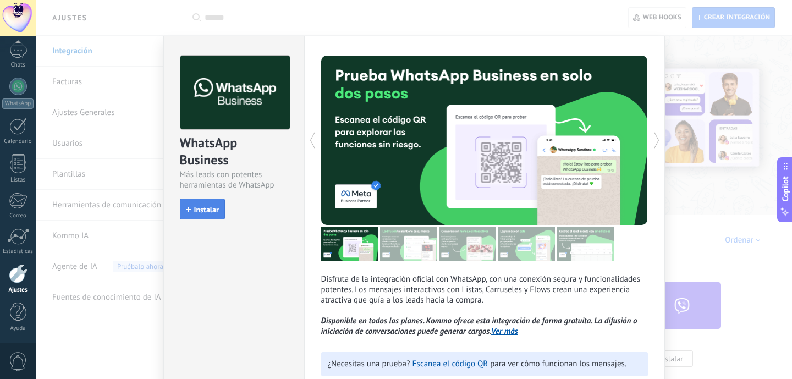
click at [200, 208] on span "Instalar" at bounding box center [206, 210] width 25 height 8
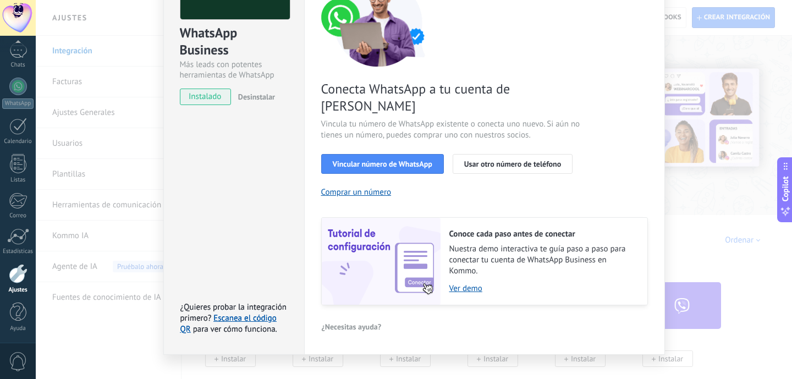
scroll to position [108, 0]
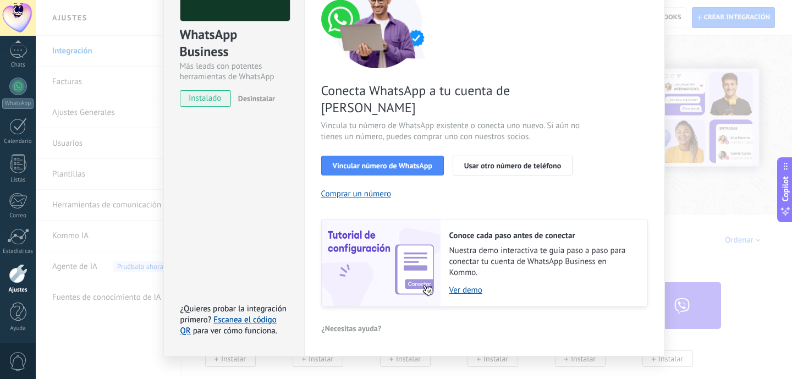
click at [352, 182] on div "Conecta WhatsApp a tu cuenta de Kommo Vincula tu número de WhatsApp existente o…" at bounding box center [484, 143] width 327 height 327
click at [352, 189] on button "Comprar un número" at bounding box center [356, 194] width 70 height 10
click at [394, 162] on span "Vincular número de WhatsApp" at bounding box center [383, 166] width 100 height 8
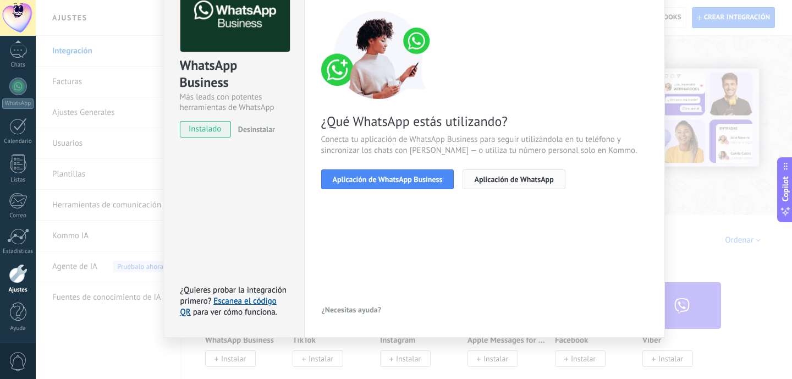
click at [492, 180] on span "Aplicación de WhatsApp" at bounding box center [513, 180] width 79 height 8
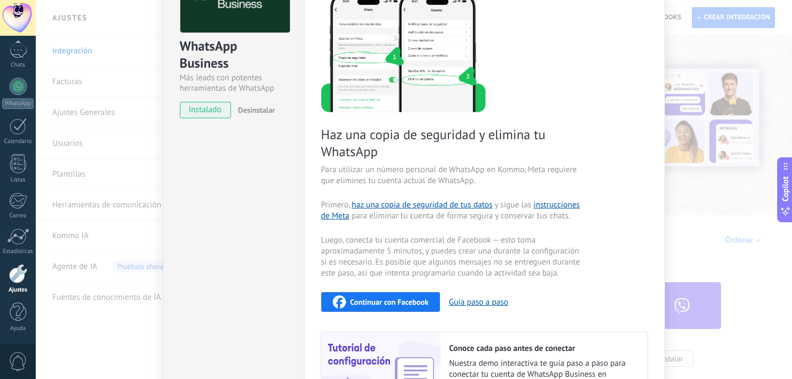
scroll to position [0, 0]
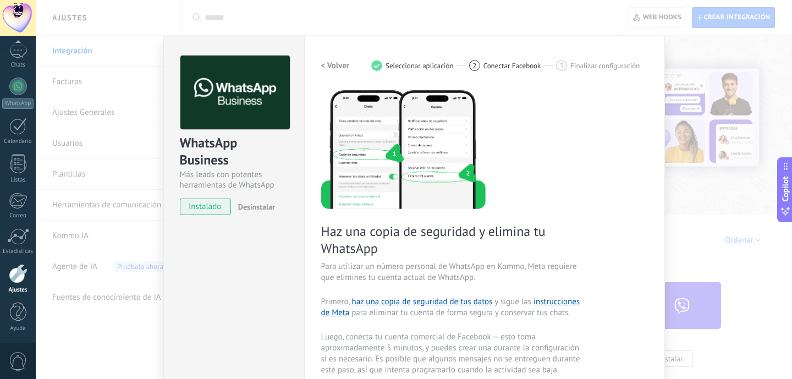
click at [489, 67] on span "Conectar Facebook" at bounding box center [513, 66] width 58 height 8
click at [416, 64] on span "Seleccionar aplicación" at bounding box center [420, 66] width 68 height 8
click at [338, 68] on h2 "< Volver" at bounding box center [335, 66] width 29 height 10
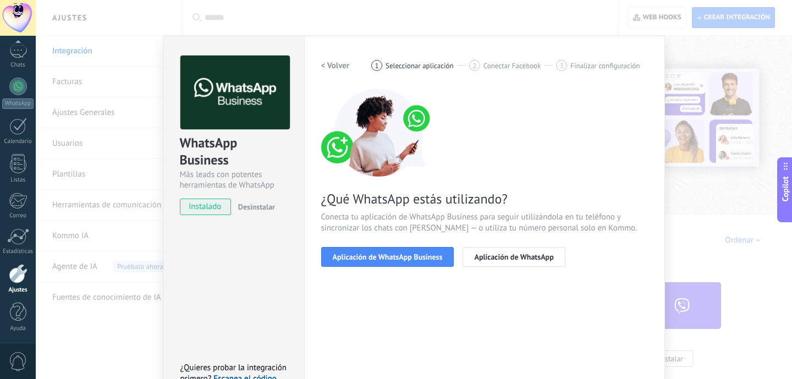
click at [111, 79] on div "WhatsApp Business Más leads con potentes herramientas de WhatsApp instalado Des…" at bounding box center [414, 189] width 757 height 379
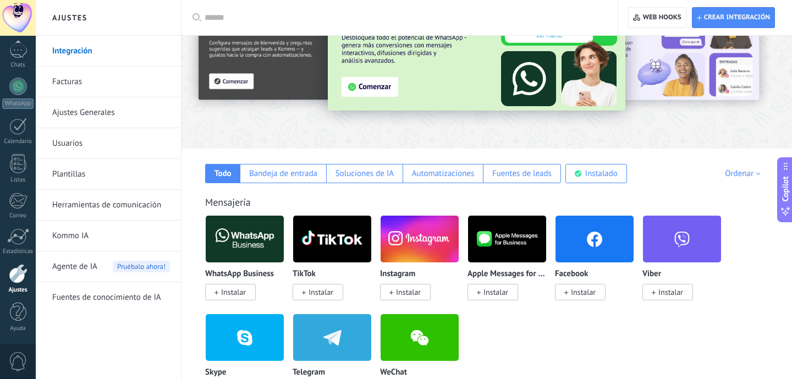
scroll to position [68, 0]
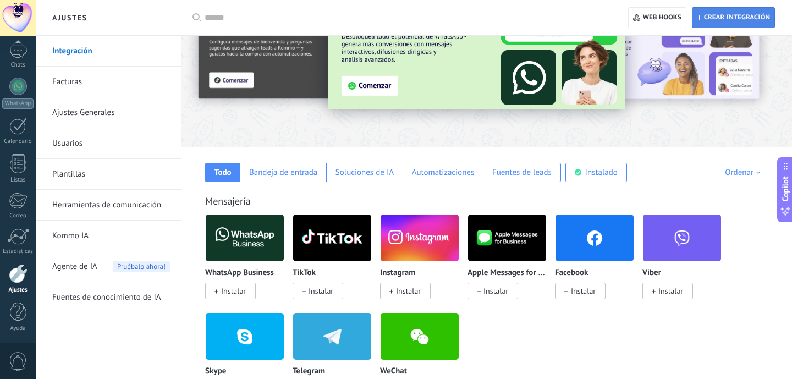
click at [724, 14] on span "Crear integración" at bounding box center [737, 17] width 66 height 9
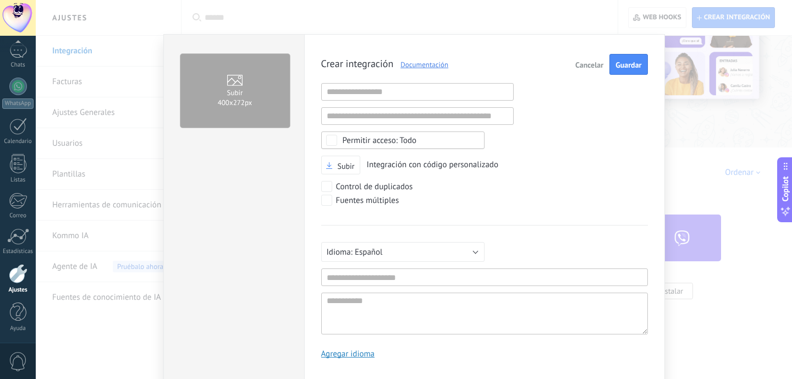
scroll to position [0, 0]
click at [583, 63] on span "Cancelar" at bounding box center [590, 67] width 28 height 8
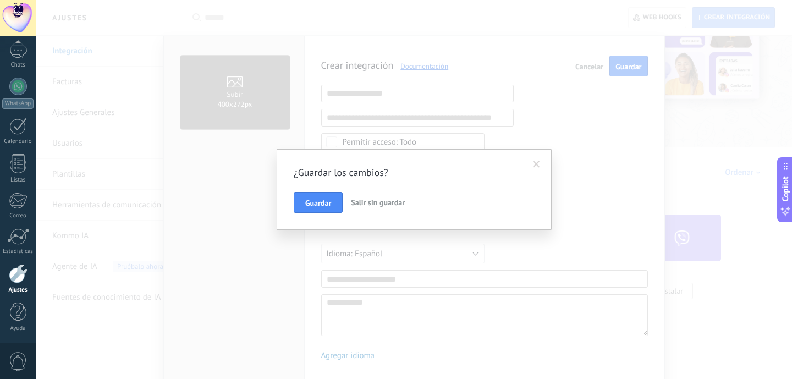
click at [367, 201] on span "Salir sin guardar" at bounding box center [378, 203] width 54 height 10
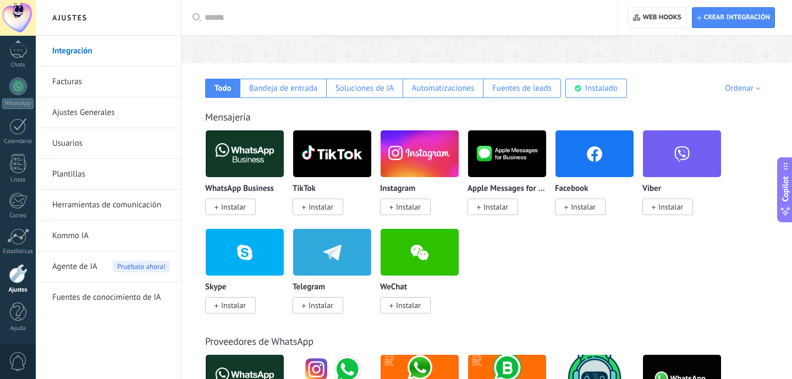
scroll to position [187, 0]
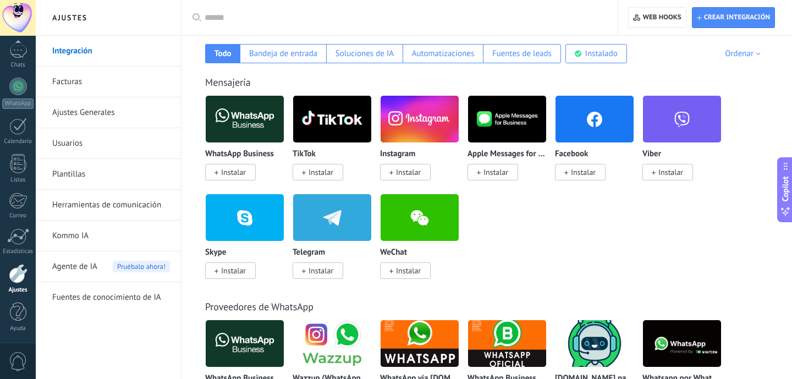
click at [346, 217] on img at bounding box center [332, 217] width 78 height 53
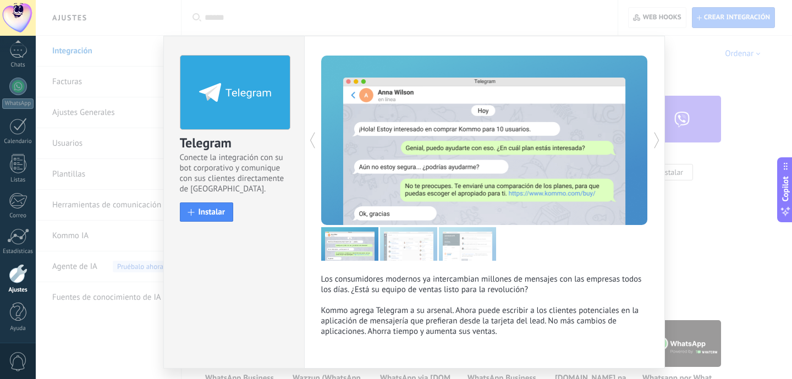
scroll to position [32, 0]
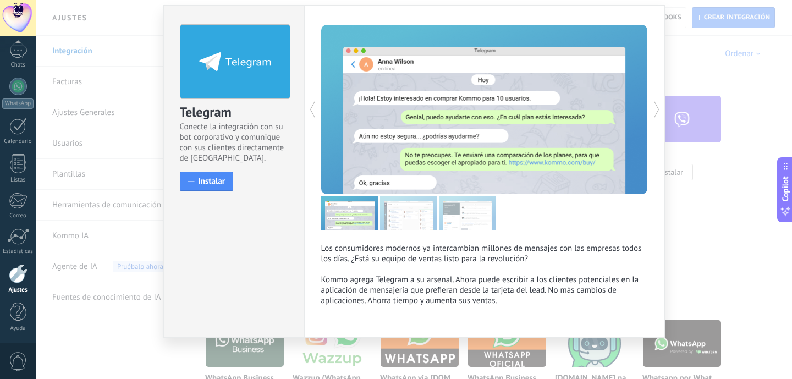
click at [683, 207] on div "Telegram Conecte la integración con su bot corporativo y comunique con sus clie…" at bounding box center [414, 189] width 757 height 379
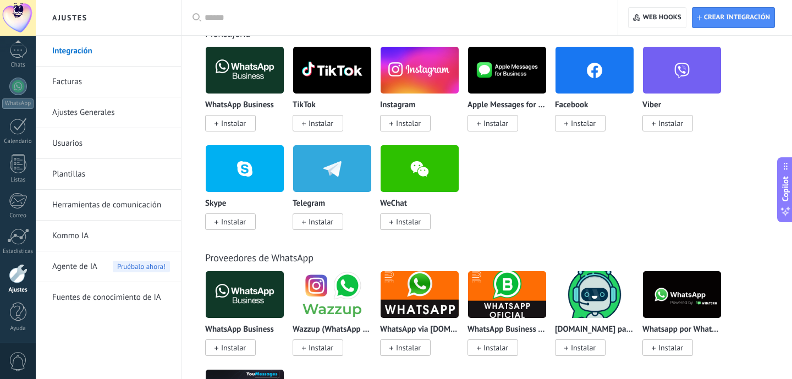
scroll to position [235, 0]
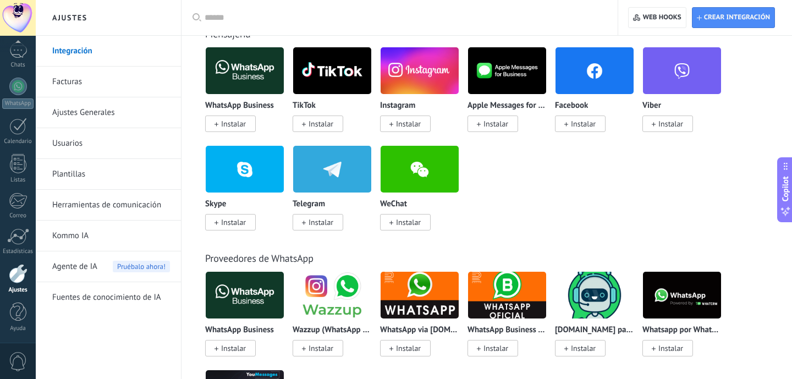
click at [327, 223] on span "Instalar" at bounding box center [321, 222] width 25 height 10
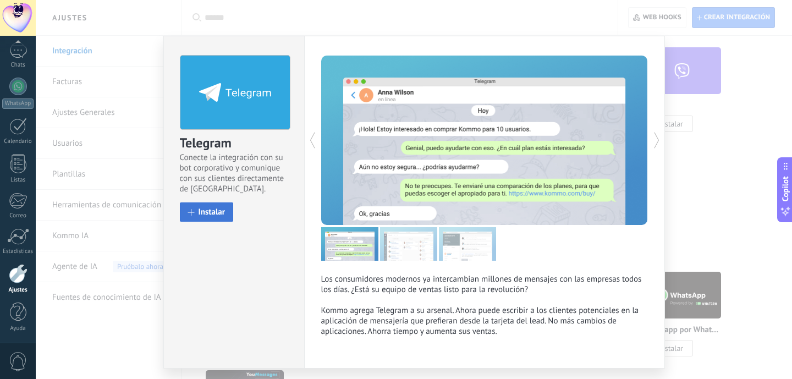
click at [215, 211] on span "Instalar" at bounding box center [212, 212] width 27 height 8
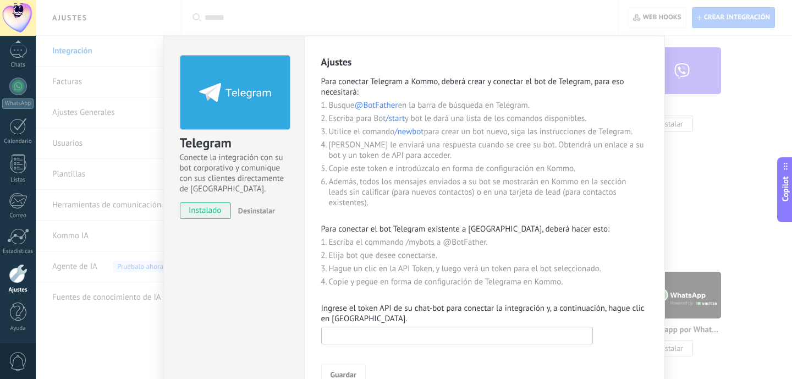
click at [379, 337] on input "text" at bounding box center [457, 336] width 272 height 18
paste input "**********"
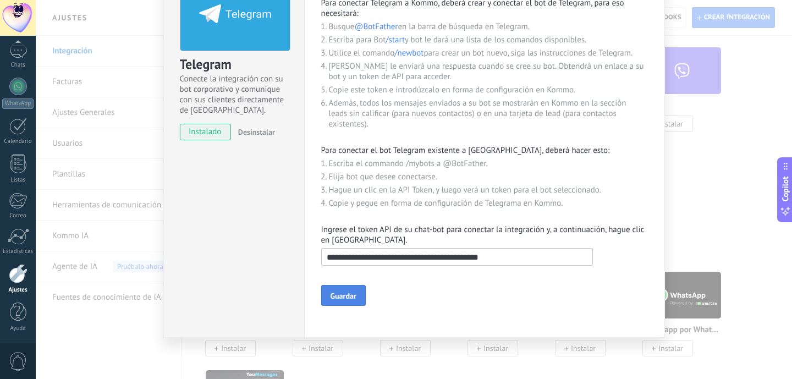
type input "**********"
click at [346, 292] on span "Guardar" at bounding box center [344, 296] width 26 height 8
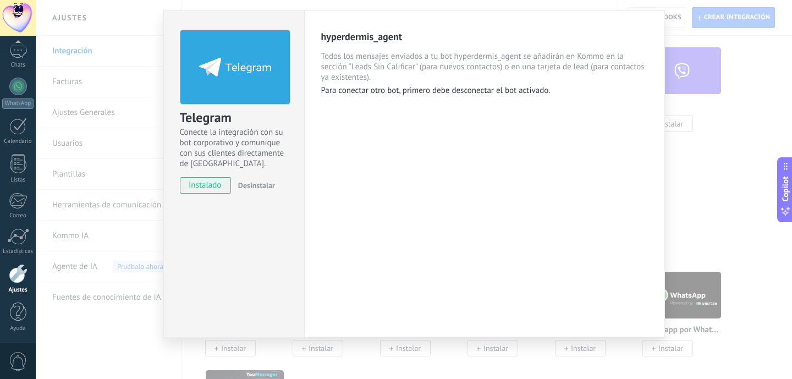
scroll to position [0, 0]
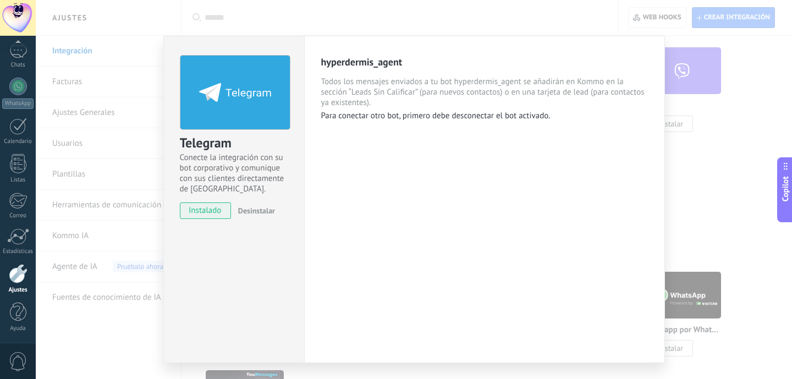
click at [98, 92] on div "Telegram Conecte la integración con su bot corporativo y comunique con sus clie…" at bounding box center [414, 189] width 757 height 379
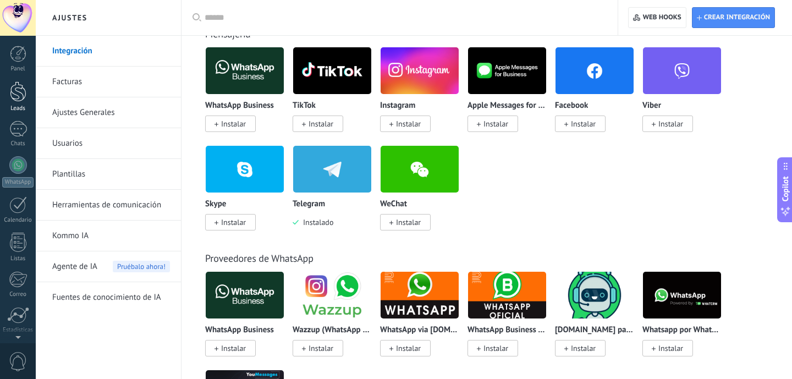
click at [8, 97] on link "Leads" at bounding box center [18, 96] width 36 height 31
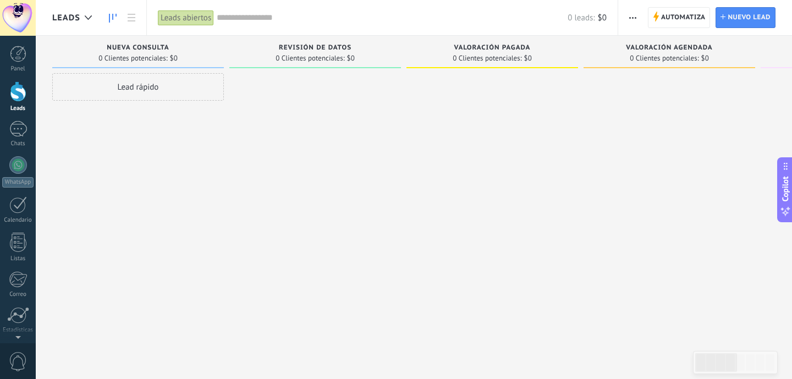
click at [635, 18] on span "button" at bounding box center [632, 17] width 7 height 21
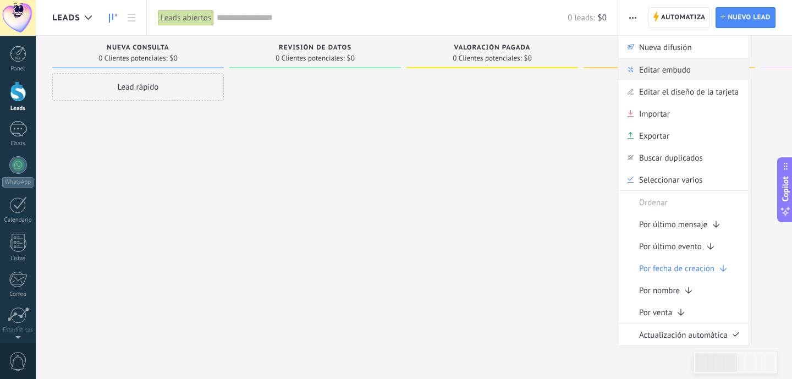
click at [651, 67] on span "Editar embudo" at bounding box center [665, 69] width 52 height 22
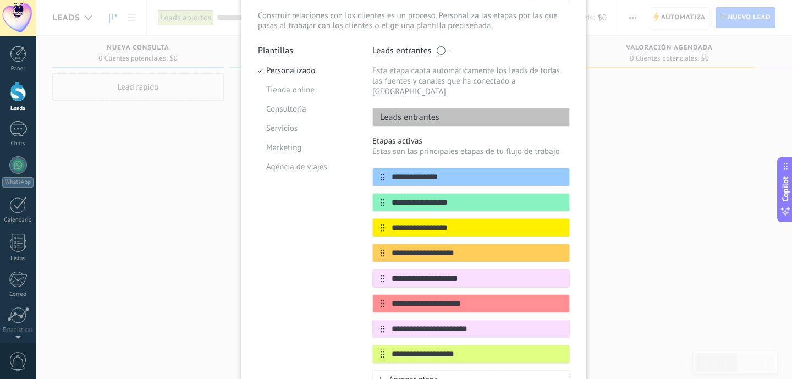
scroll to position [73, 0]
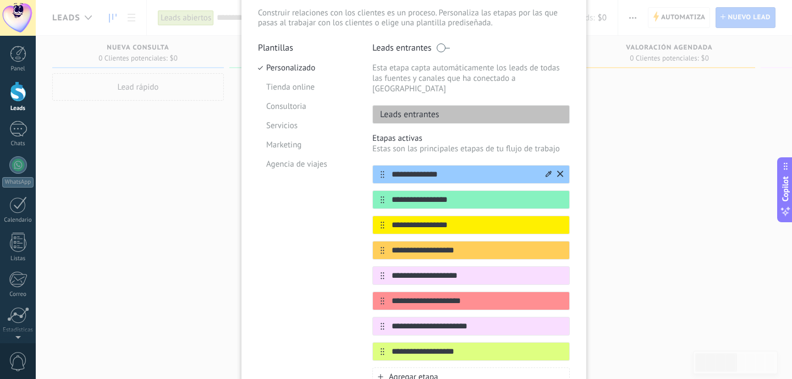
click at [429, 169] on input "**********" at bounding box center [465, 175] width 160 height 12
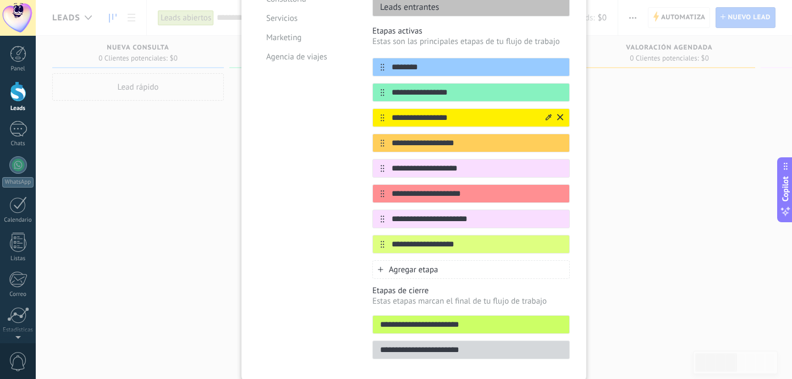
scroll to position [210, 0]
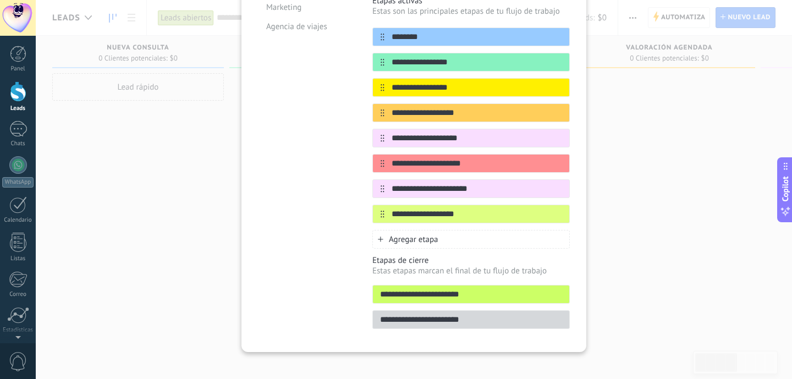
type input "********"
click at [422, 234] on span "Agregar etapa" at bounding box center [414, 239] width 50 height 10
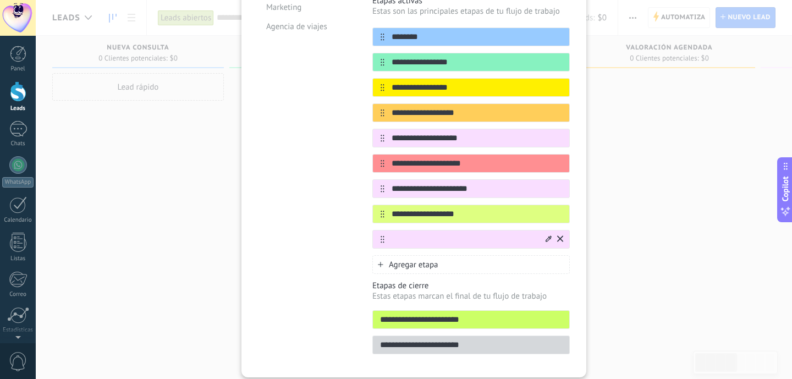
click at [544, 231] on div at bounding box center [553, 240] width 19 height 18
click at [546, 235] on icon at bounding box center [549, 238] width 6 height 6
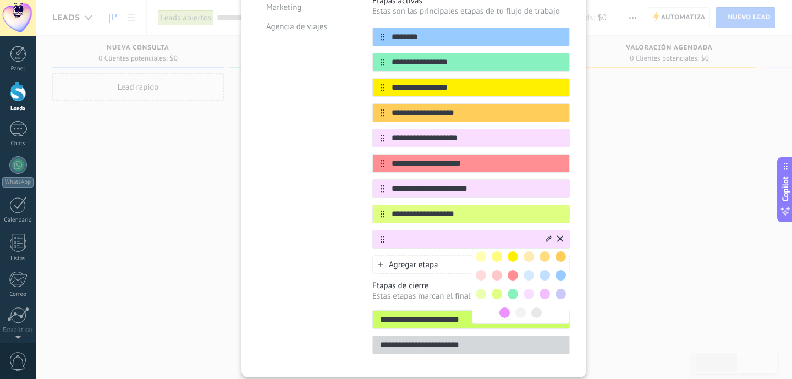
click at [481, 251] on span at bounding box center [481, 256] width 10 height 10
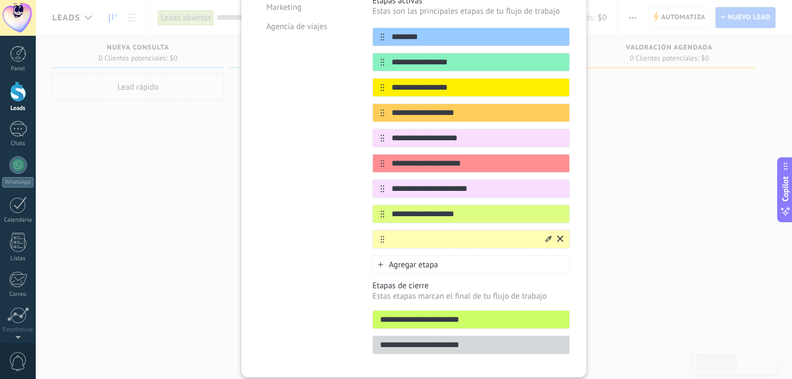
click at [454, 234] on input "text" at bounding box center [465, 240] width 160 height 12
type input "**********"
click at [572, 239] on div "**********" at bounding box center [414, 102] width 345 height 552
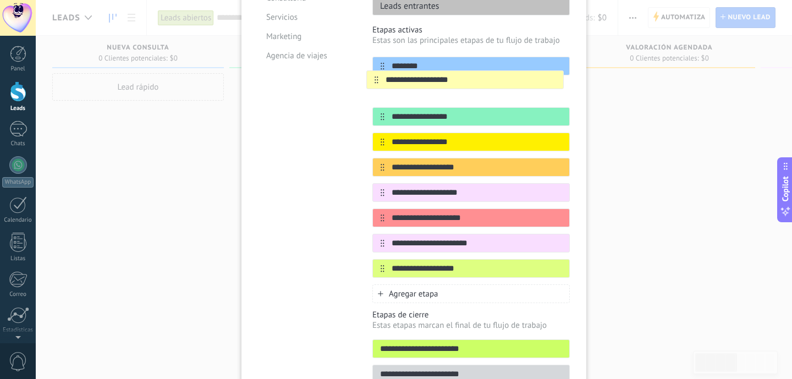
scroll to position [179, 0]
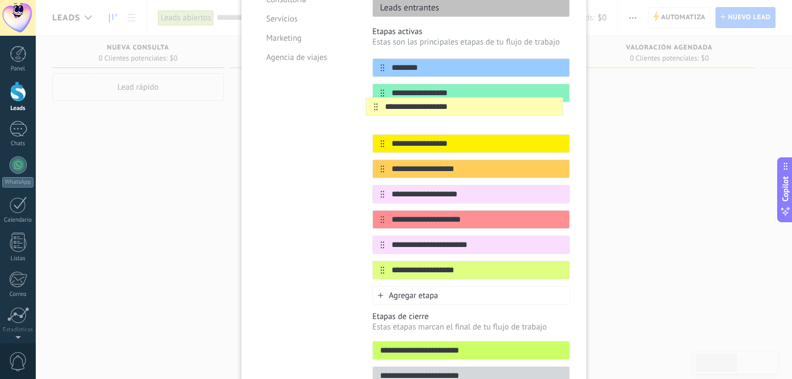
drag, startPoint x: 380, startPoint y: 229, endPoint x: 375, endPoint y: 102, distance: 127.2
click at [375, 102] on div "**********" at bounding box center [471, 168] width 198 height 221
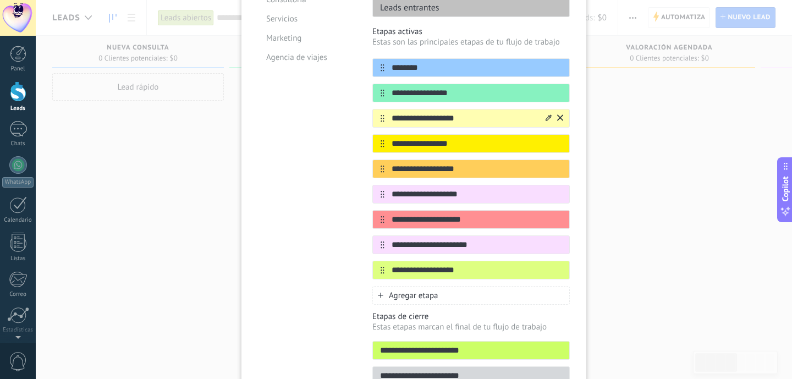
click at [404, 113] on input "**********" at bounding box center [465, 119] width 160 height 12
click at [472, 138] on input "**********" at bounding box center [465, 144] width 160 height 12
click at [469, 239] on input "**********" at bounding box center [465, 245] width 160 height 12
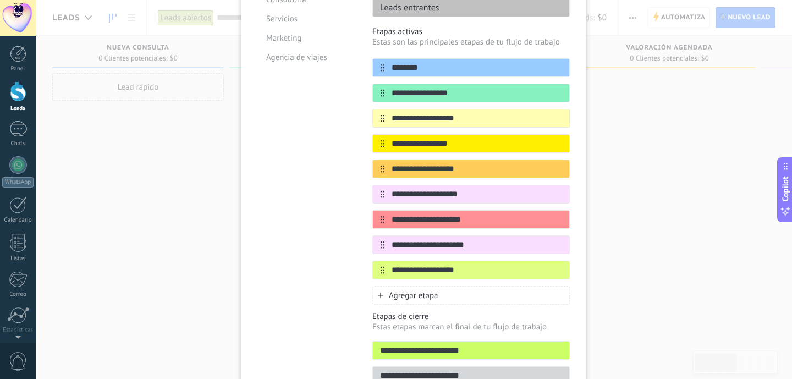
type input "**********"
click at [453, 288] on div "Agregar etapa" at bounding box center [471, 295] width 198 height 19
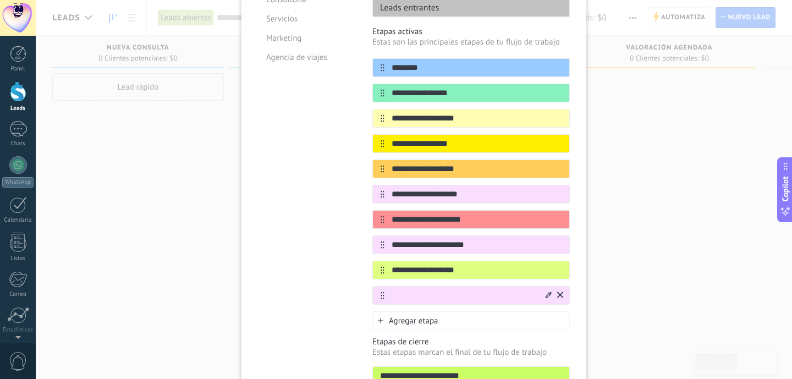
click at [547, 292] on icon at bounding box center [549, 295] width 6 height 6
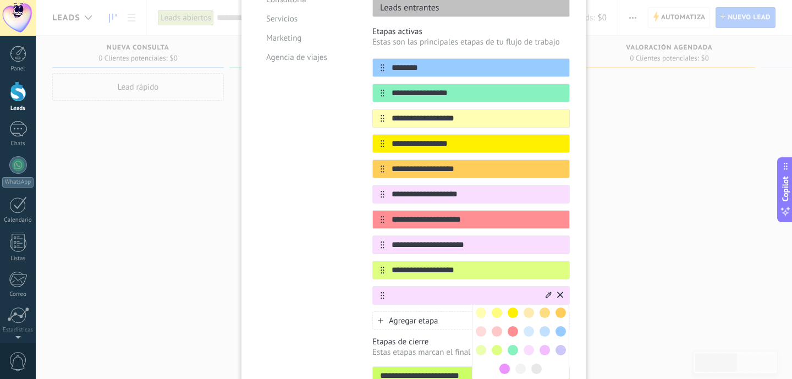
click at [529, 326] on span at bounding box center [529, 331] width 10 height 10
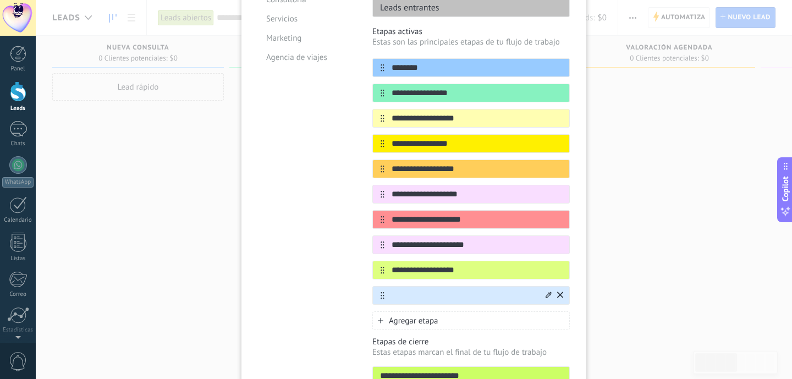
click at [483, 290] on input "text" at bounding box center [465, 296] width 160 height 12
type input "**********"
click at [570, 303] on div "**********" at bounding box center [414, 144] width 345 height 577
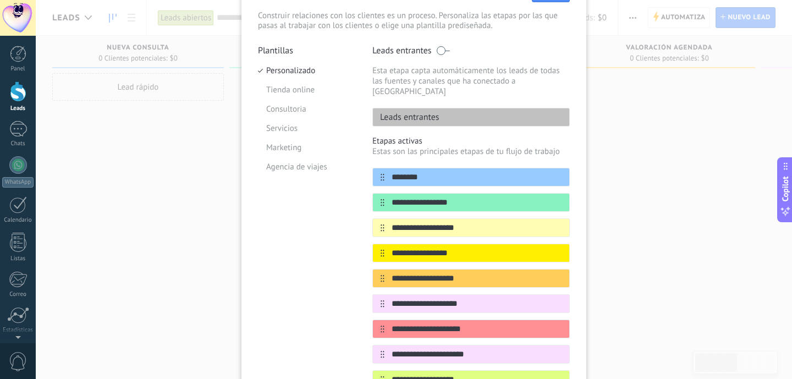
scroll to position [0, 0]
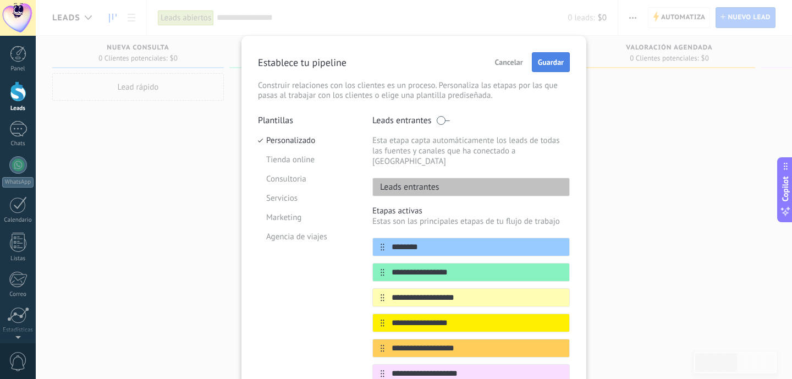
click at [545, 63] on span "Guardar" at bounding box center [551, 62] width 26 height 8
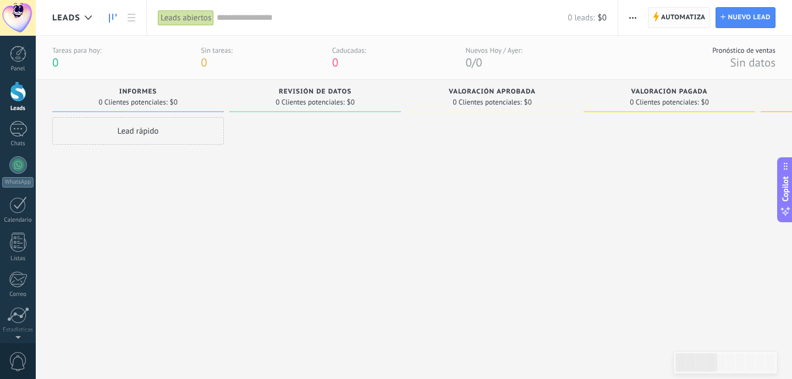
click at [691, 16] on span "Automatiza" at bounding box center [683, 18] width 45 height 20
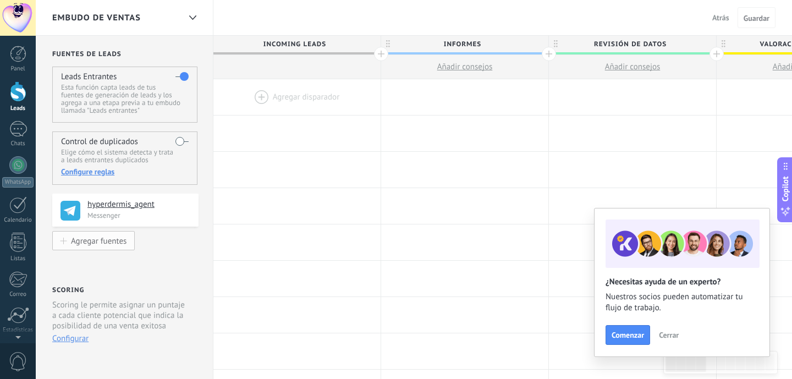
click at [107, 239] on div "Agregar fuentes" at bounding box center [99, 240] width 56 height 9
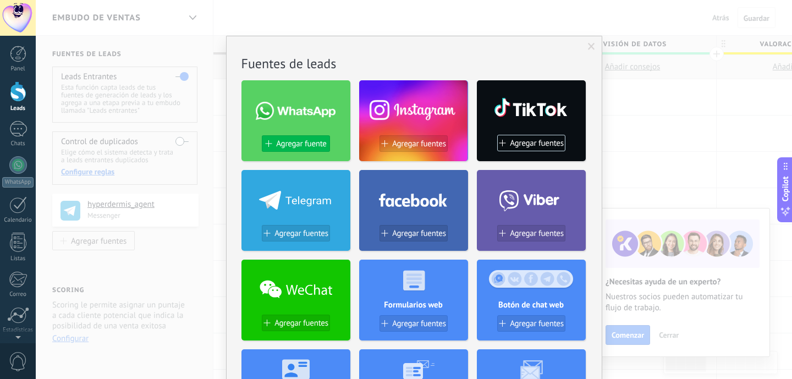
click at [292, 146] on span "Agregar fuente" at bounding box center [301, 143] width 50 height 9
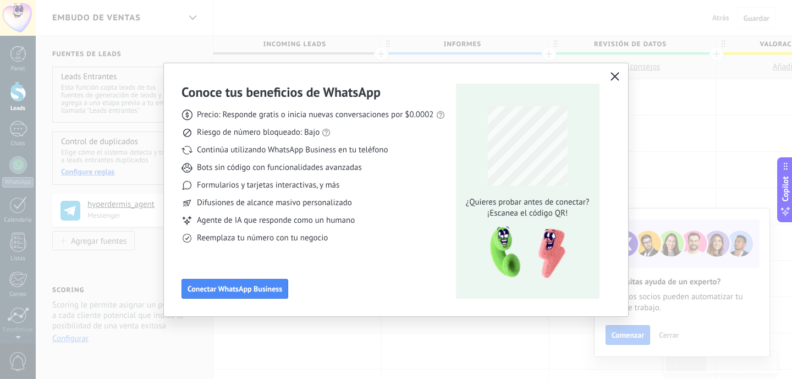
click at [613, 74] on use "button" at bounding box center [615, 76] width 8 height 8
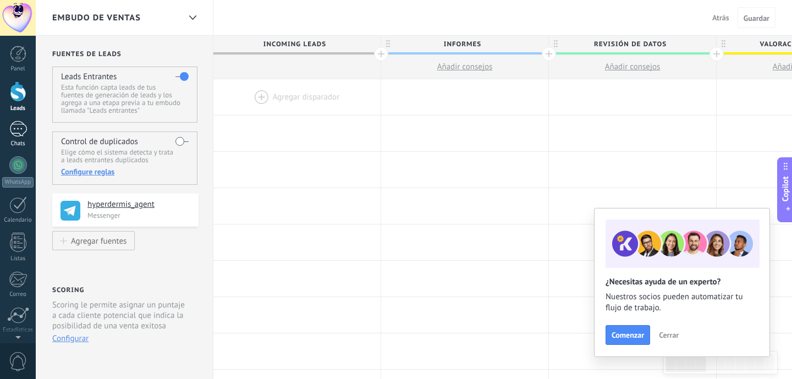
click at [15, 133] on div at bounding box center [18, 129] width 18 height 16
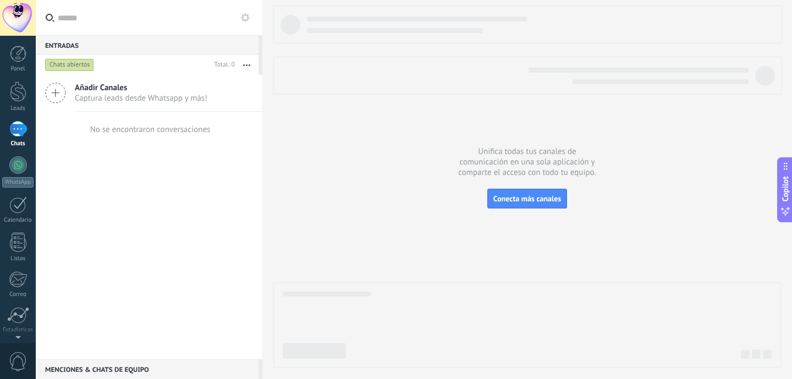
click at [56, 96] on icon at bounding box center [55, 93] width 21 height 21
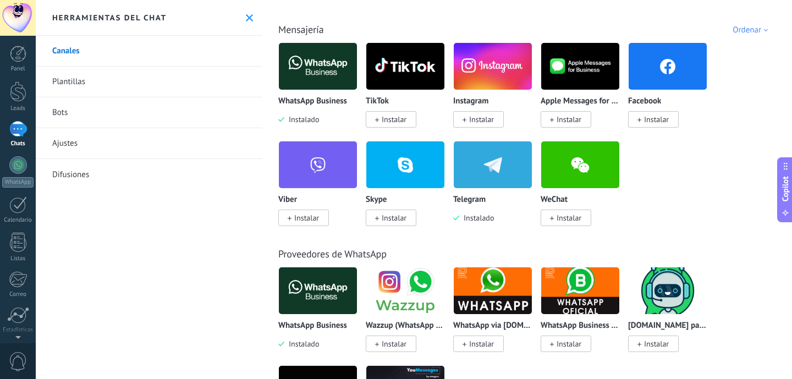
scroll to position [182, 0]
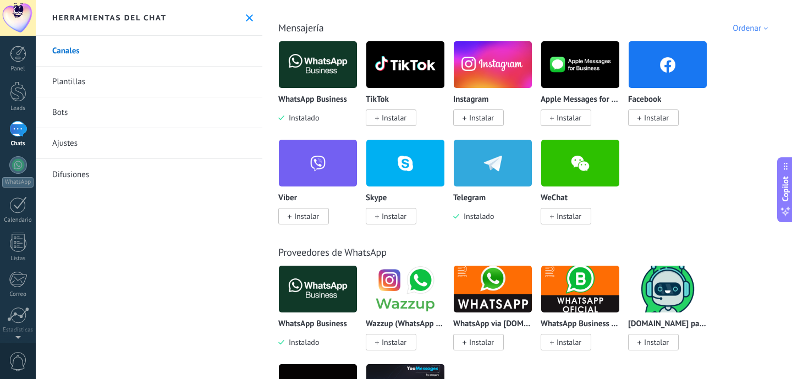
click at [484, 171] on img at bounding box center [493, 162] width 78 height 53
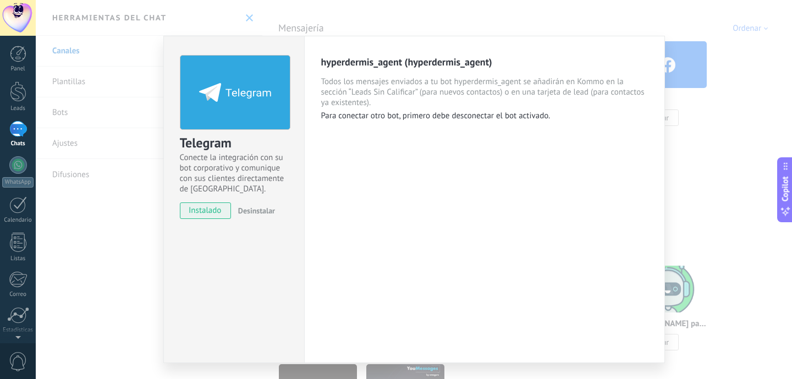
click at [92, 111] on div "Telegram Conecte la integración con su bot corporativo y comunique con sus clie…" at bounding box center [414, 189] width 757 height 379
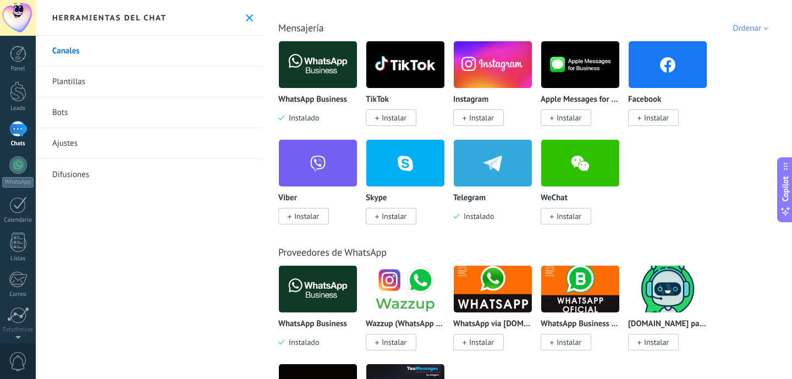
click at [245, 21] on button at bounding box center [249, 17] width 9 height 9
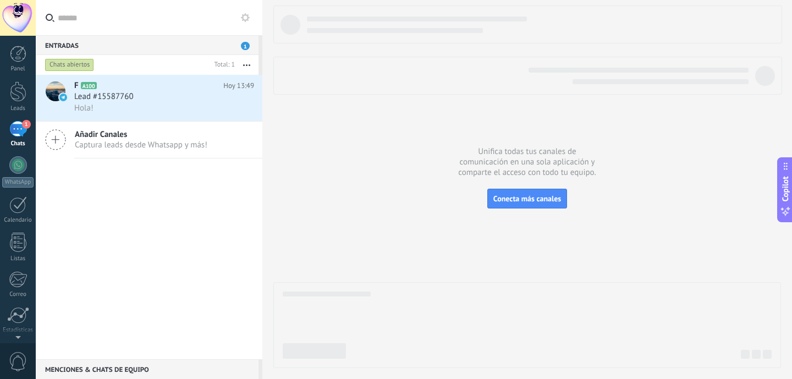
click at [23, 130] on div "1" at bounding box center [18, 129] width 18 height 16
click at [135, 101] on h3 "Lead #15587760" at bounding box center [106, 96] width 65 height 11
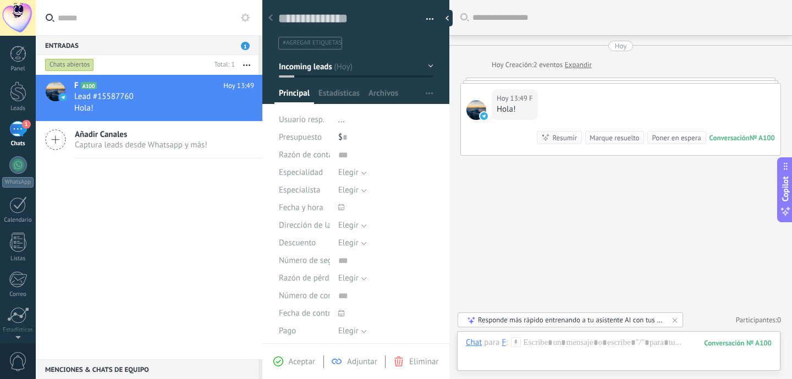
click at [270, 19] on use at bounding box center [271, 17] width 4 height 7
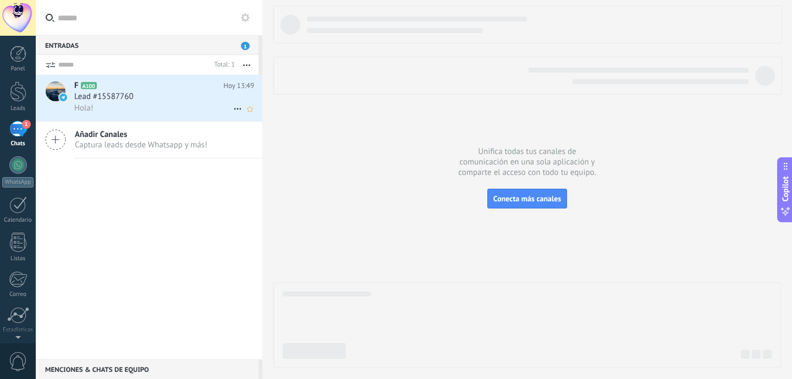
click at [163, 102] on div "Lead #15587760" at bounding box center [164, 96] width 180 height 11
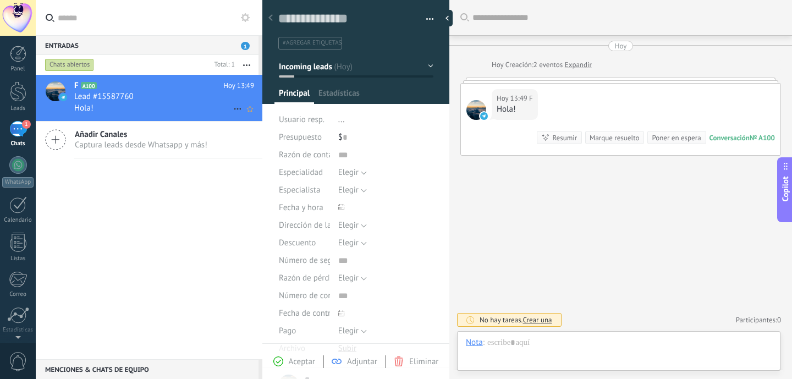
scroll to position [17, 0]
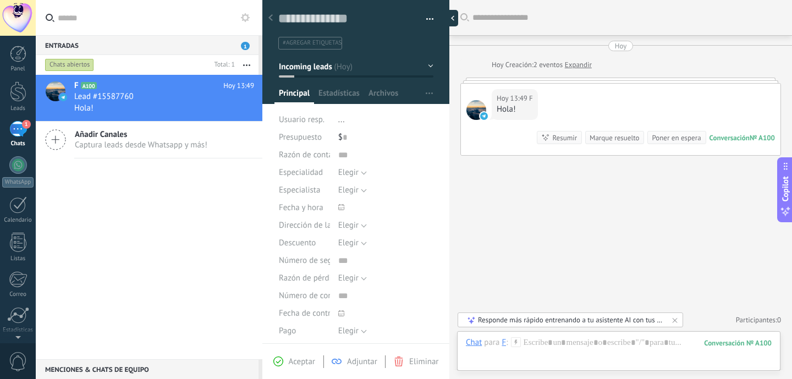
click at [446, 18] on div at bounding box center [450, 18] width 17 height 17
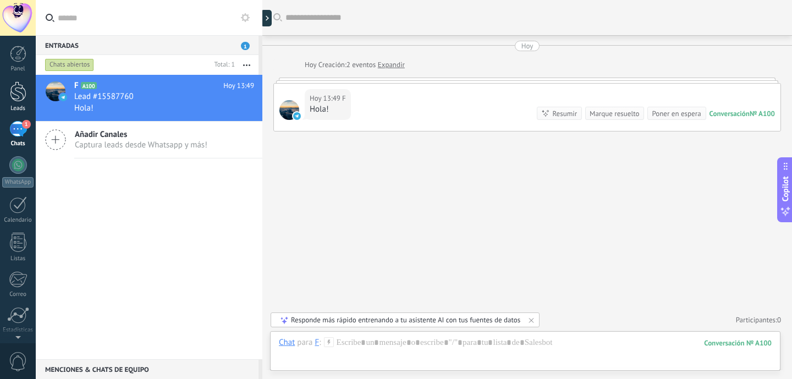
click at [19, 100] on div at bounding box center [18, 91] width 17 height 20
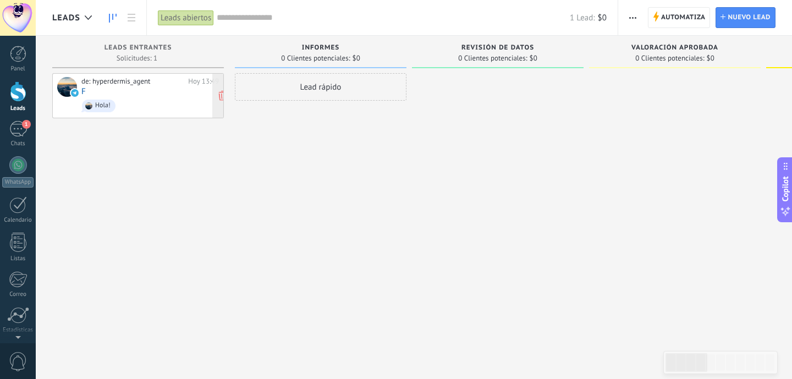
click at [68, 90] on div at bounding box center [67, 87] width 20 height 20
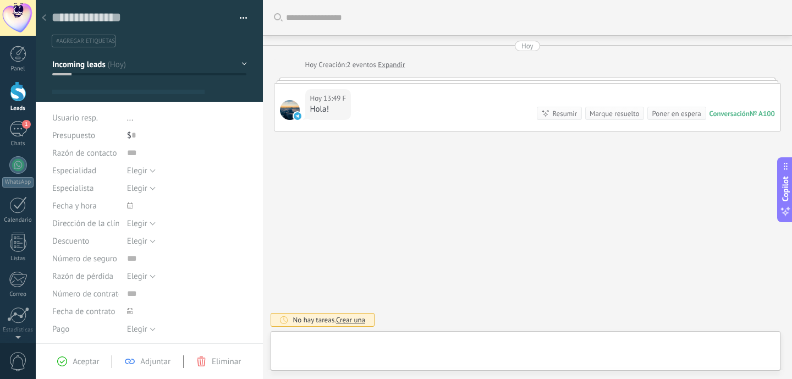
type textarea "**********"
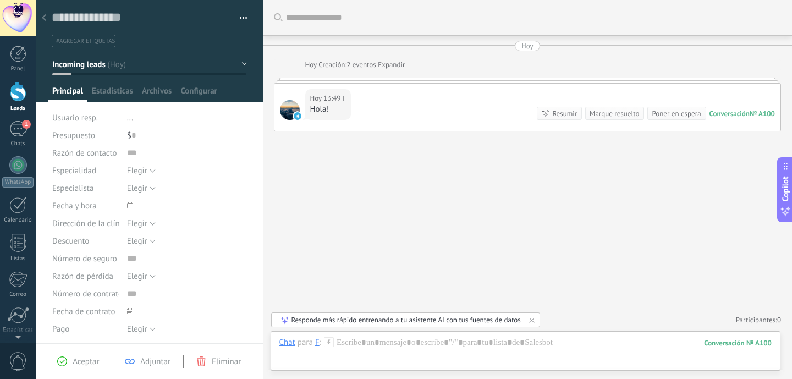
click at [286, 108] on div at bounding box center [290, 110] width 20 height 20
click at [19, 92] on div at bounding box center [18, 91] width 17 height 20
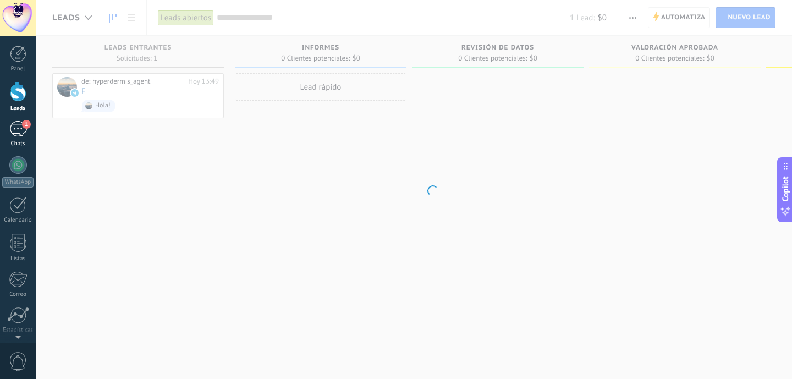
click at [18, 124] on div "1" at bounding box center [18, 129] width 18 height 16
